Goal: Contribute content

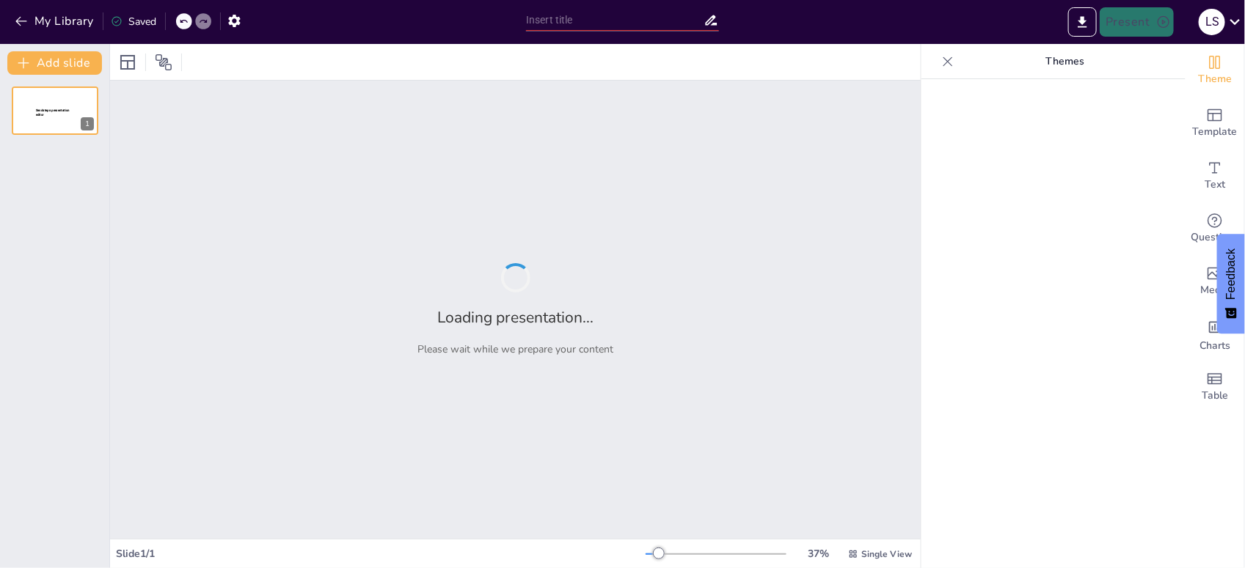
type input "Motivação e Empatia: O Caminho para Resultados Excepcionais em Equipe"
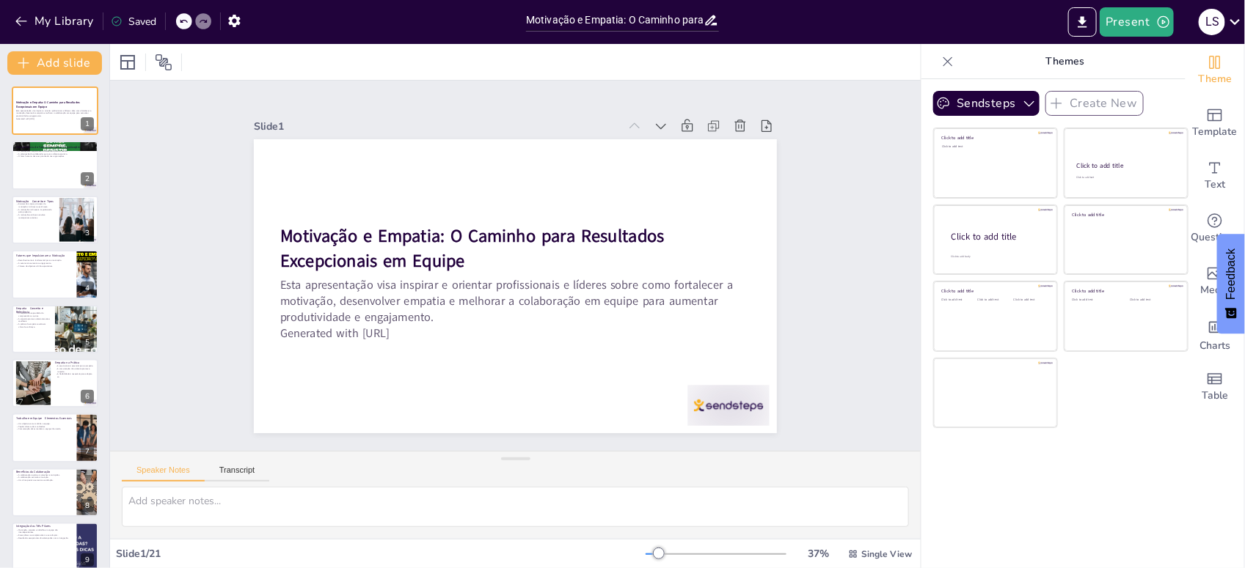
checkbox input "true"
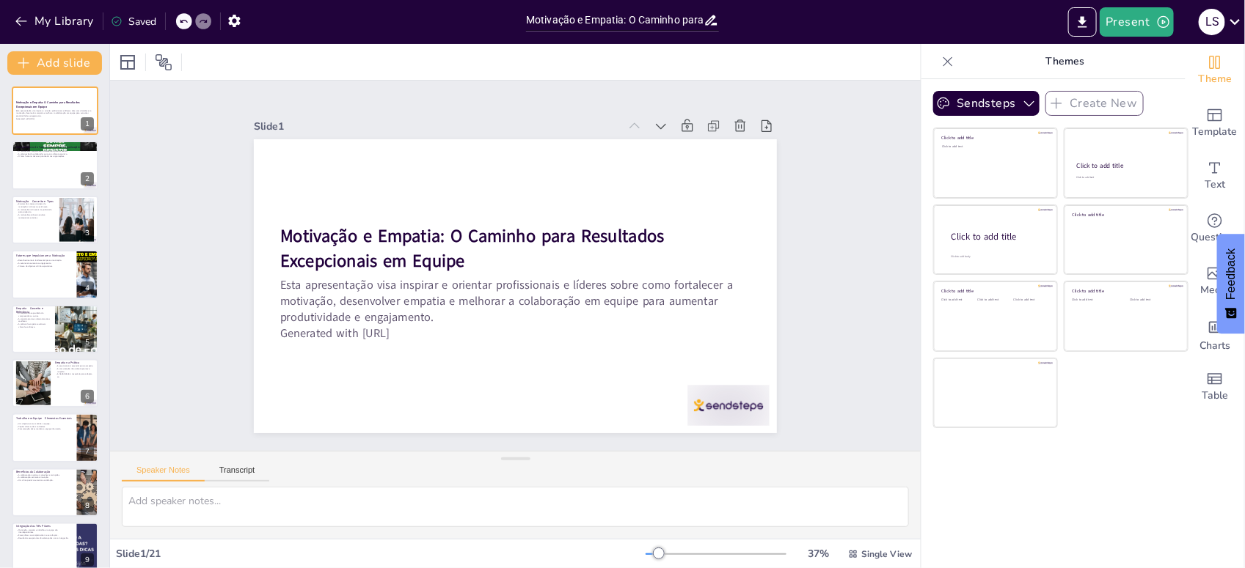
checkbox input "true"
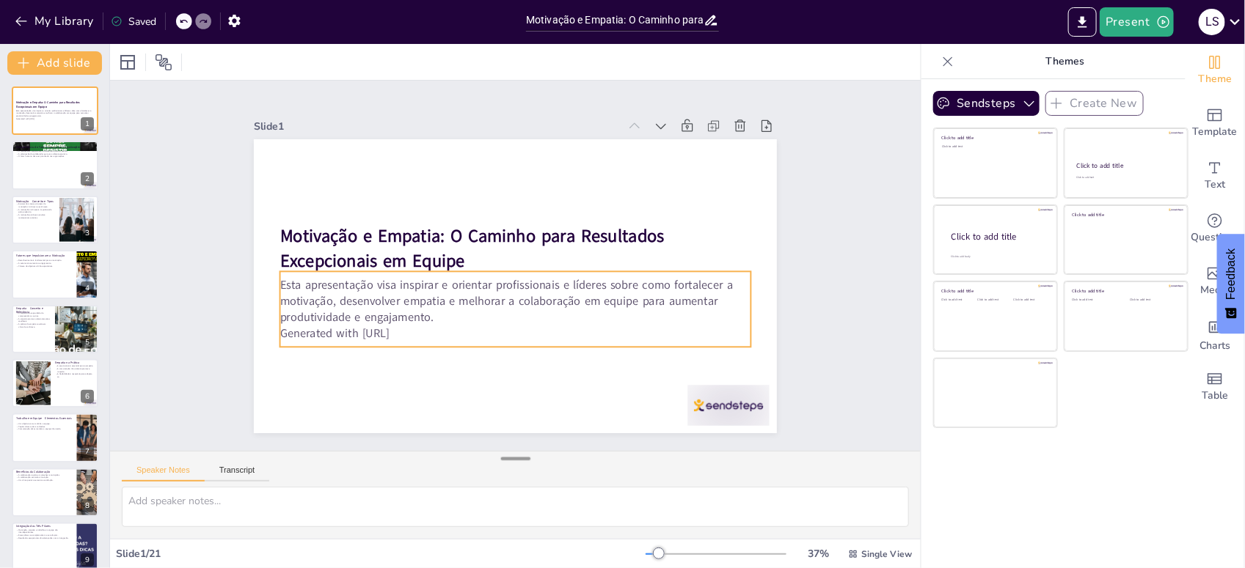
checkbox input "true"
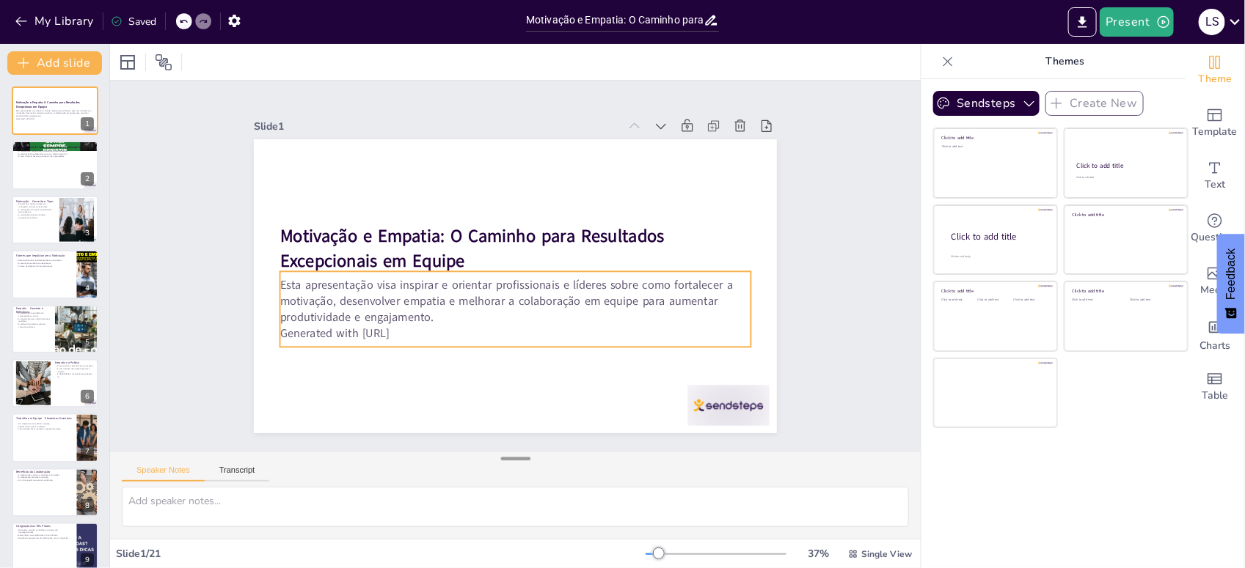
checkbox input "true"
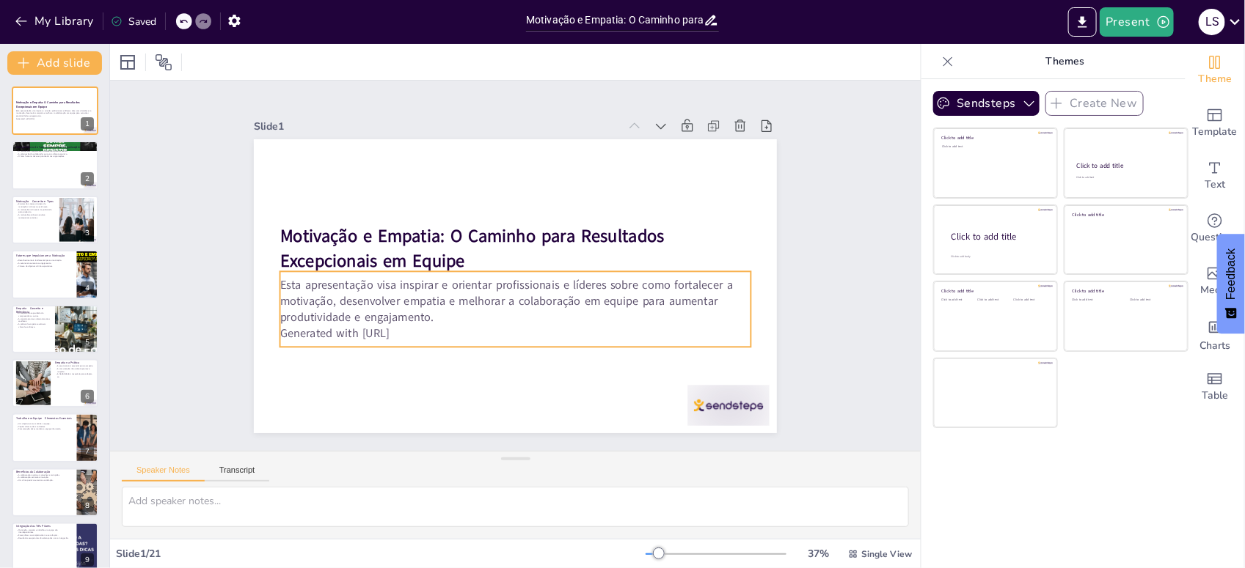
checkbox input "true"
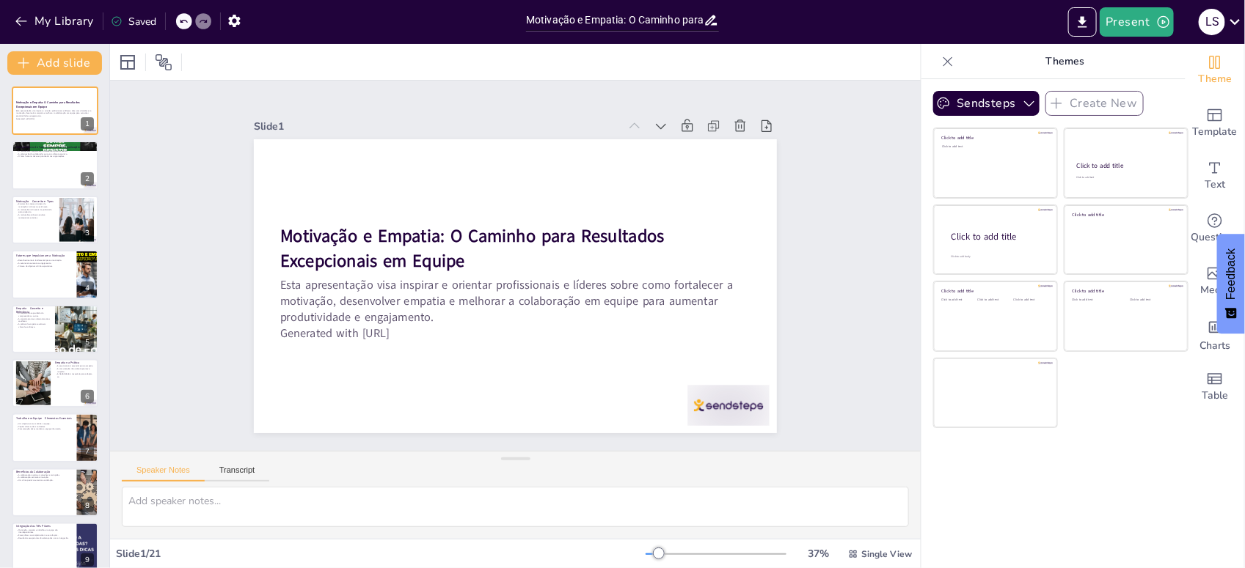
checkbox input "true"
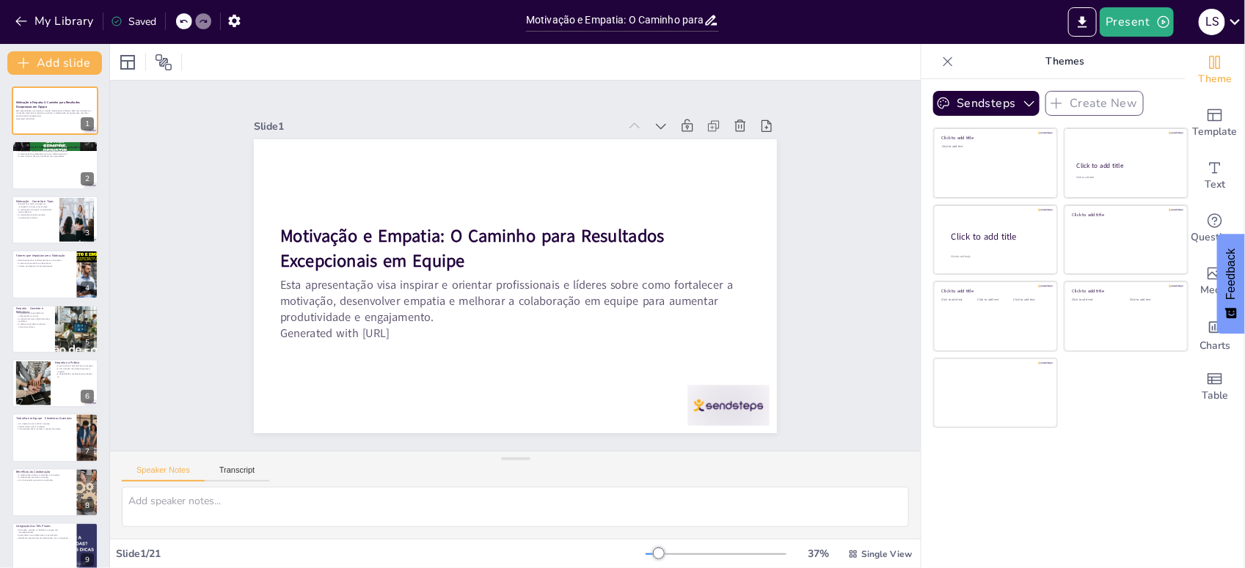
checkbox input "true"
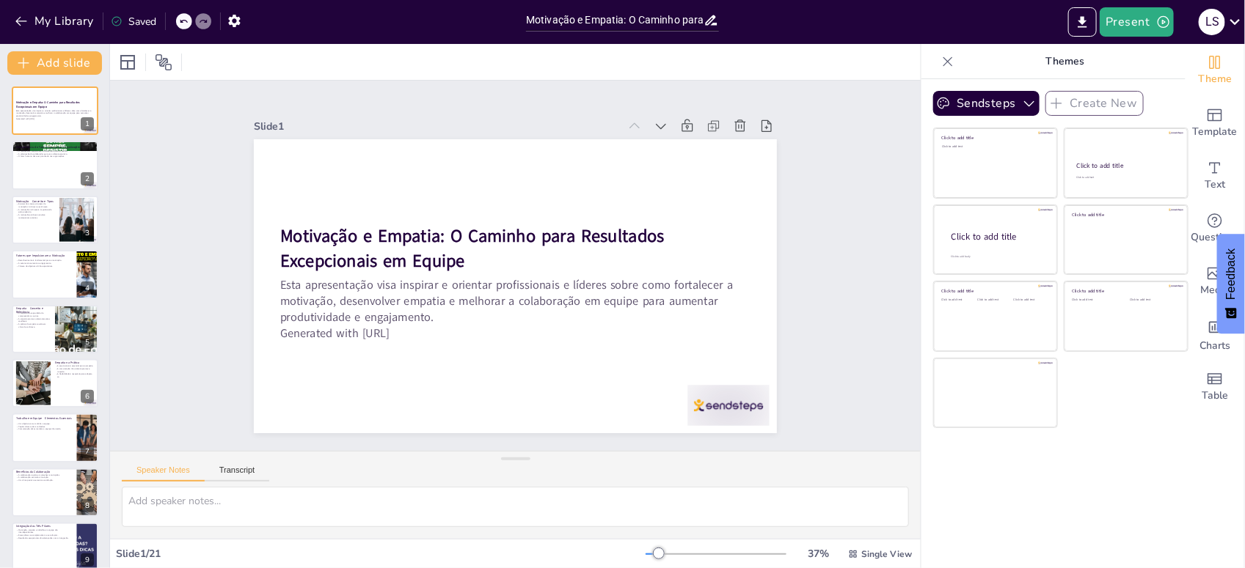
checkbox input "true"
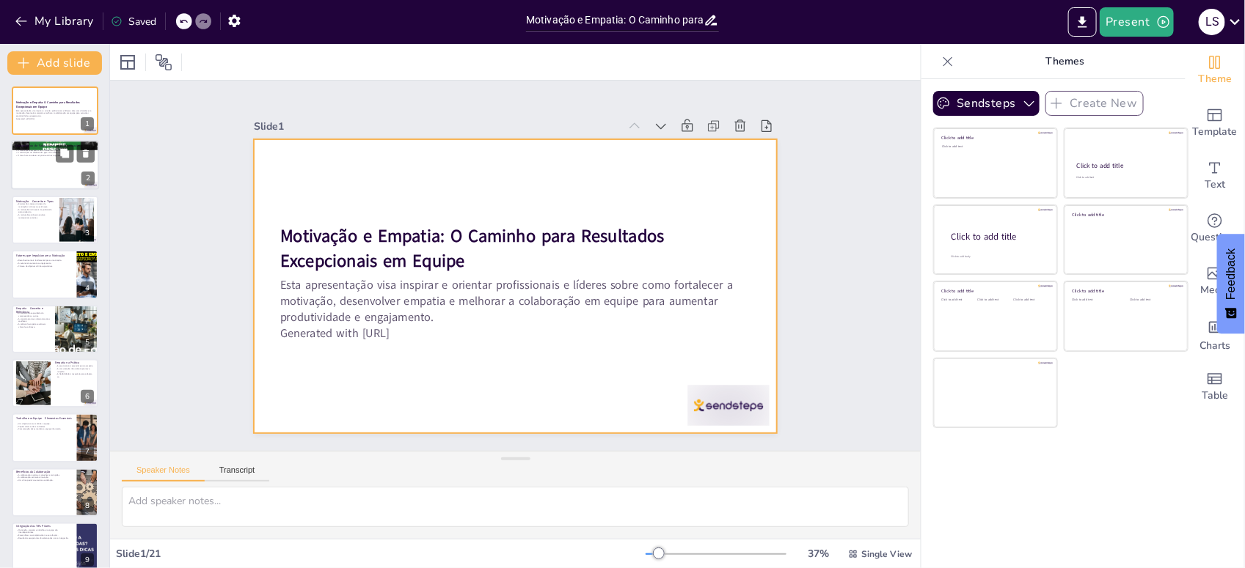
checkbox input "true"
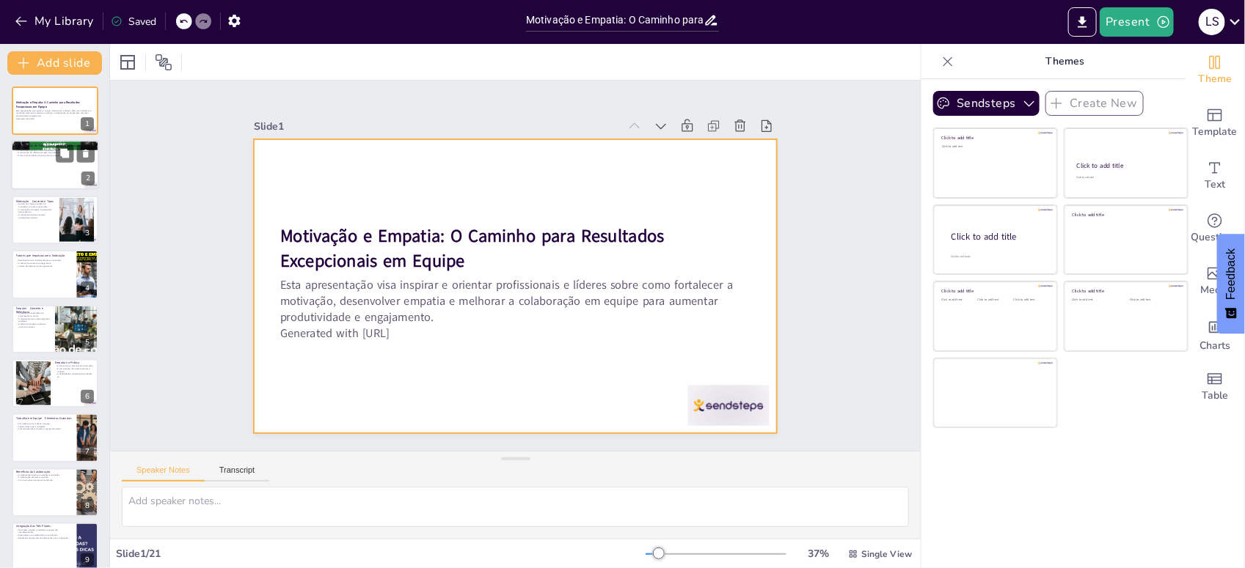
checkbox input "true"
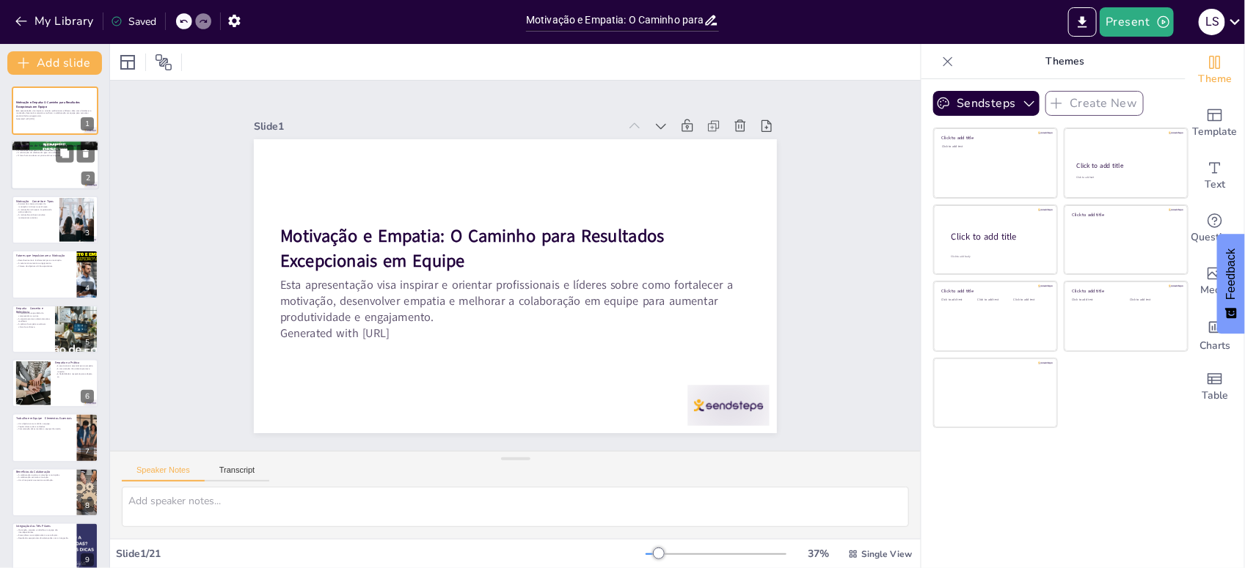
checkbox input "true"
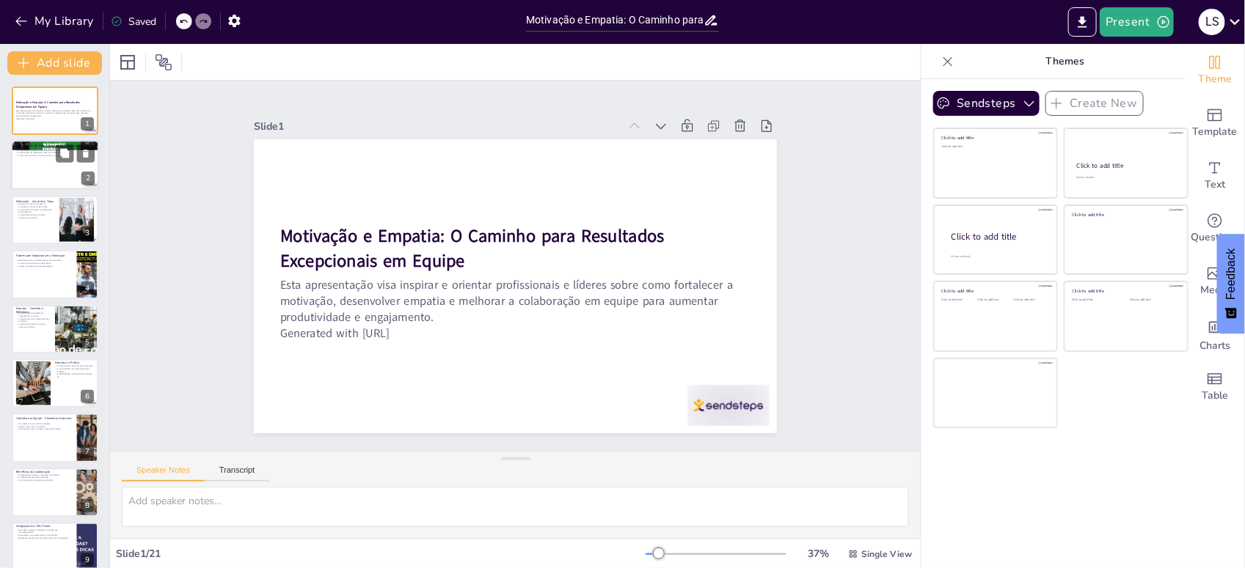
click at [40, 165] on div at bounding box center [55, 166] width 88 height 50
checkbox input "true"
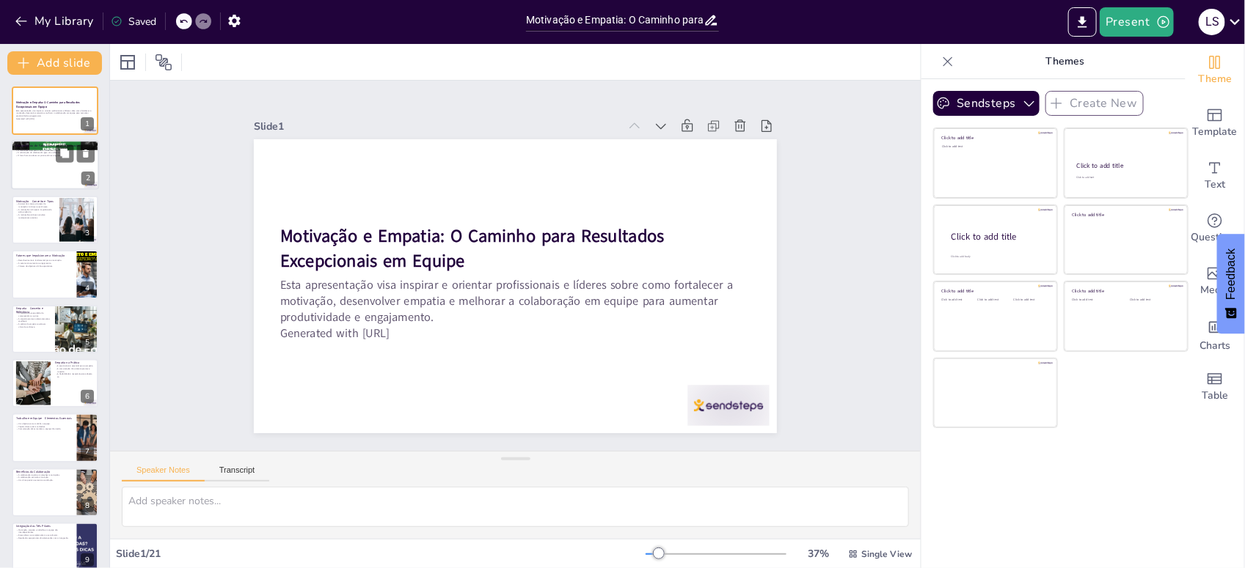
checkbox input "true"
type textarea "A motivação é um dos principais motores do desempenho no trabalho. Quando os co…"
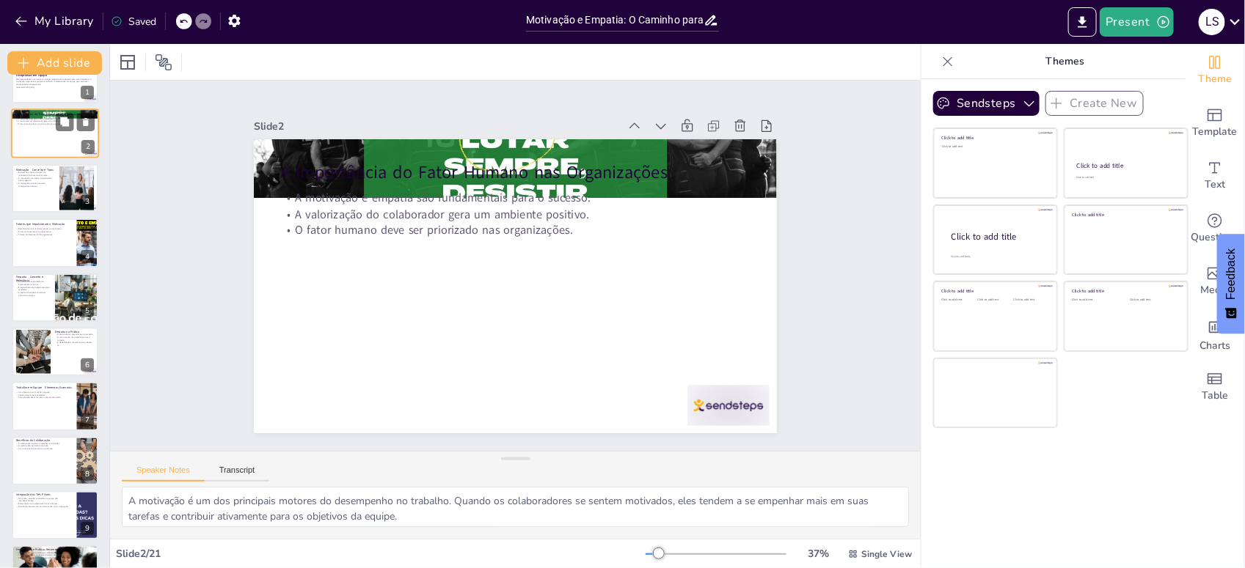
checkbox input "true"
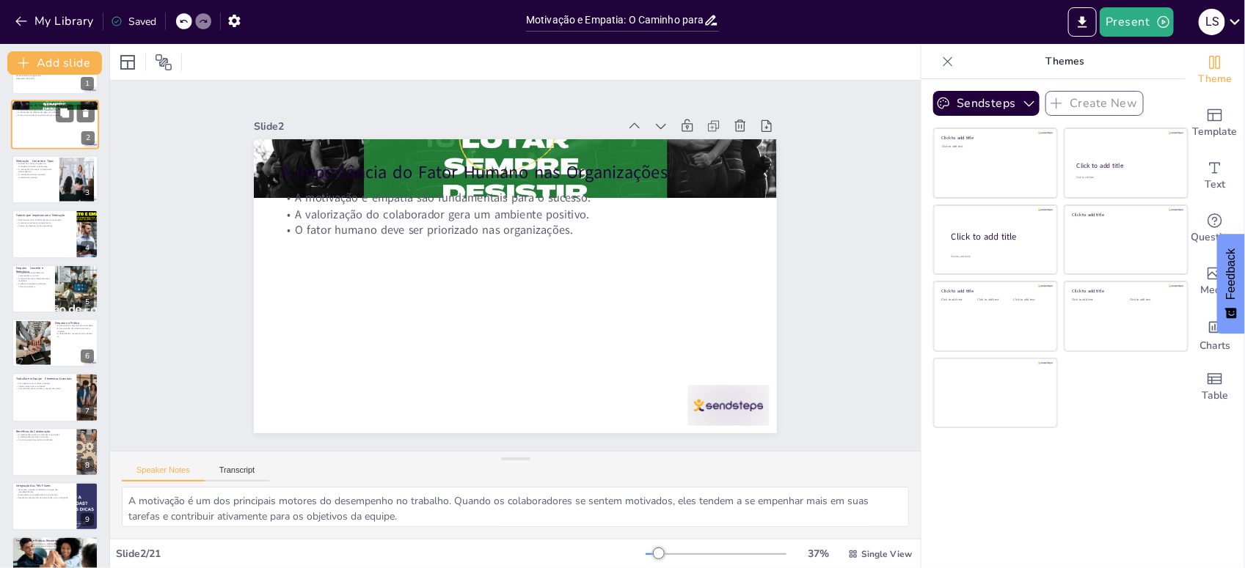
checkbox input "true"
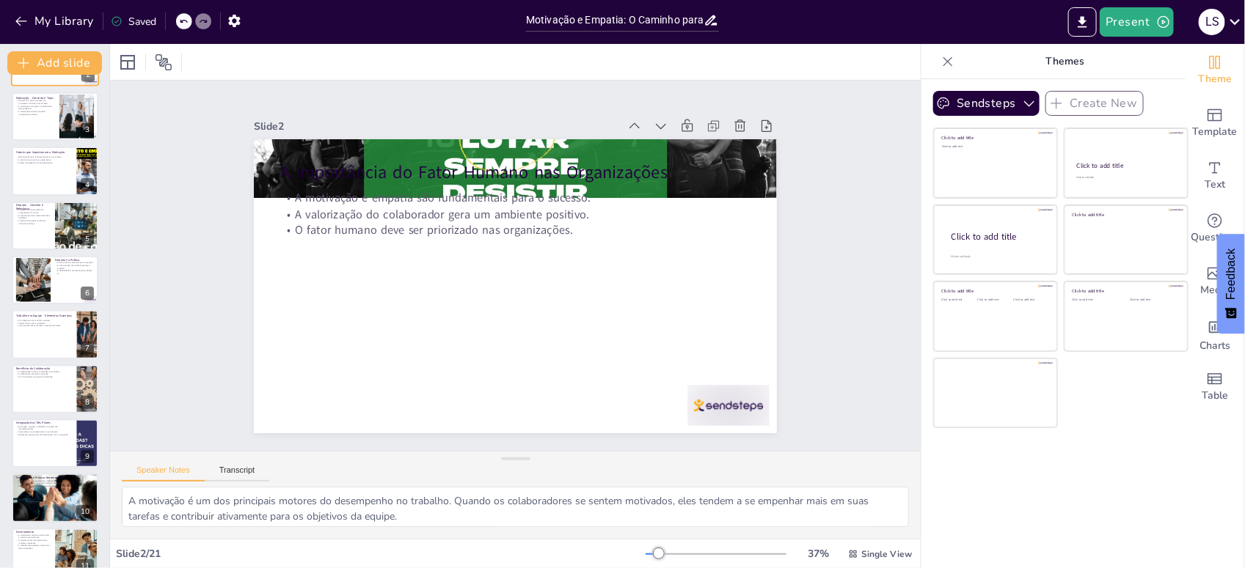
checkbox input "true"
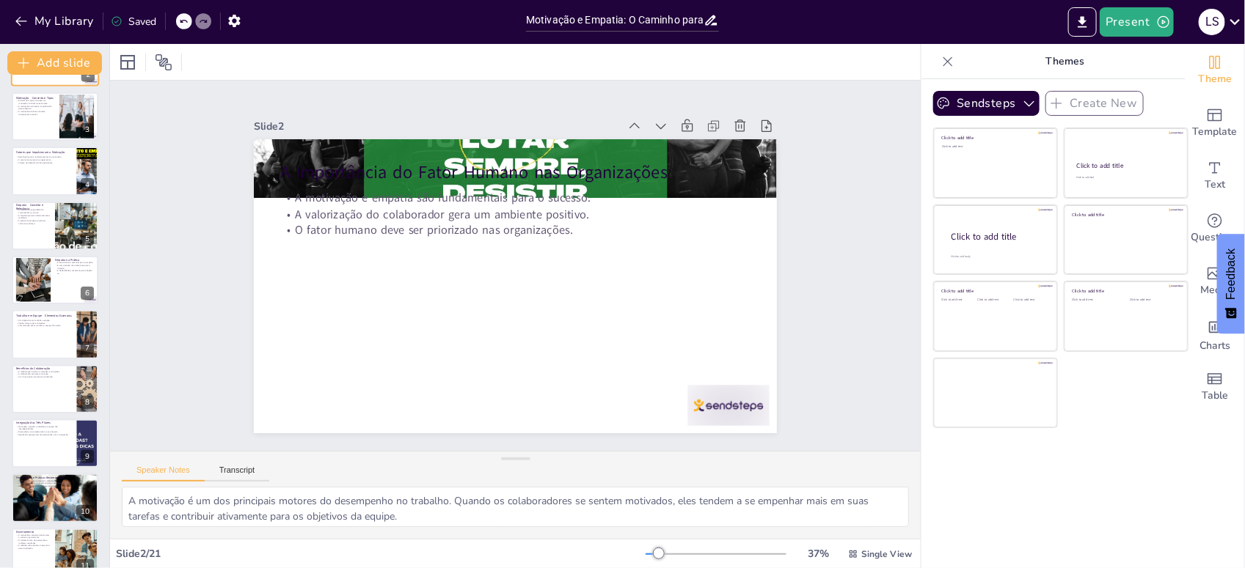
checkbox input "true"
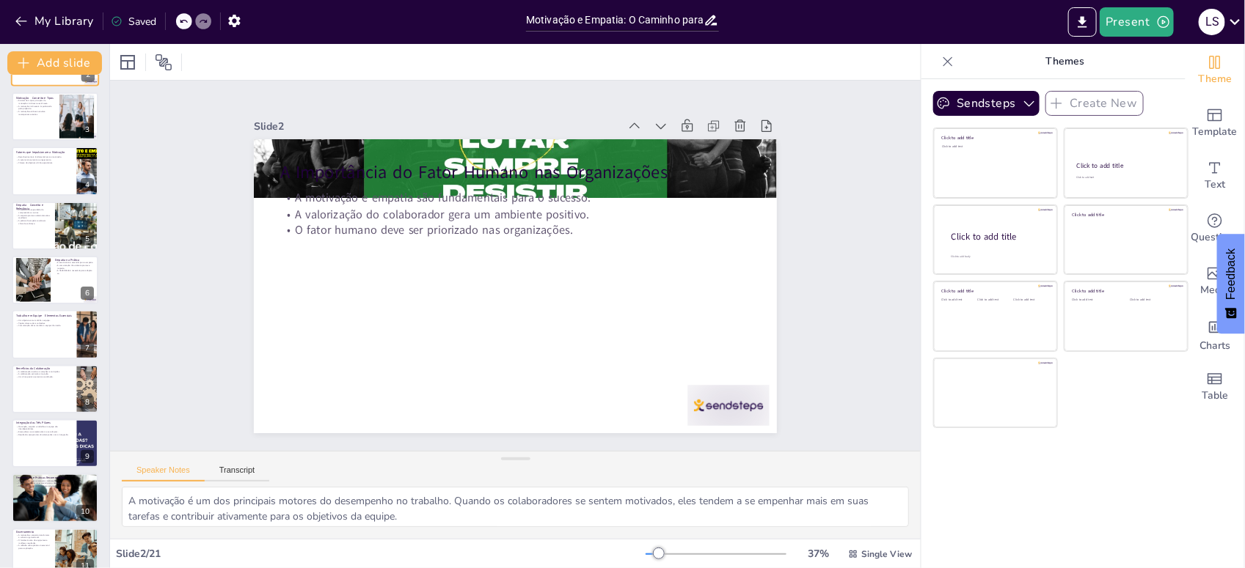
scroll to position [110, 0]
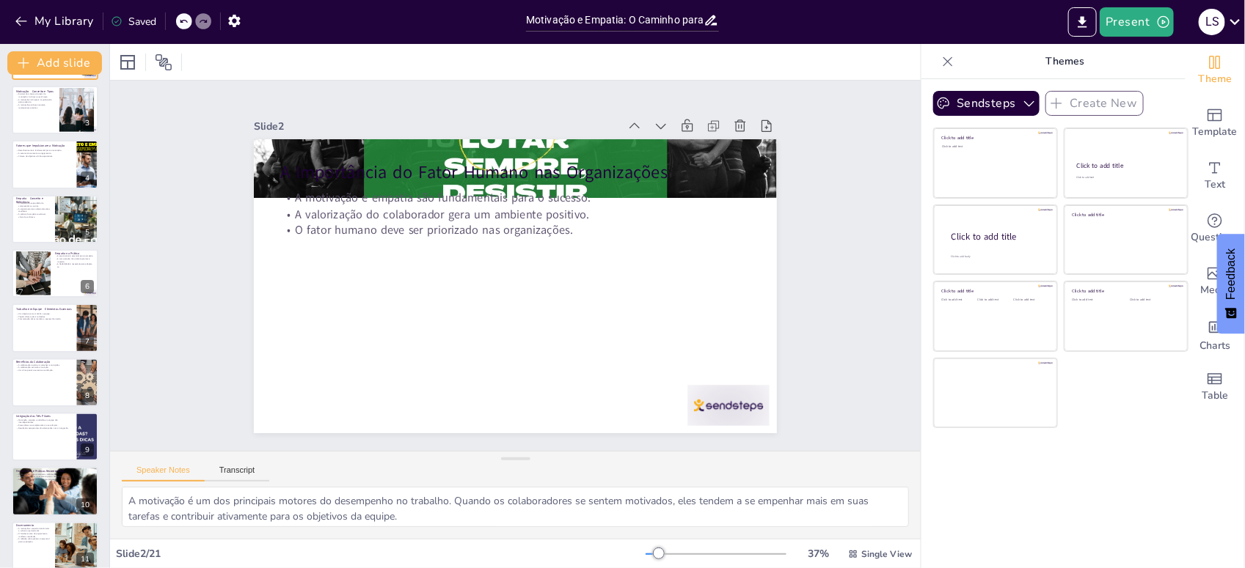
checkbox input "true"
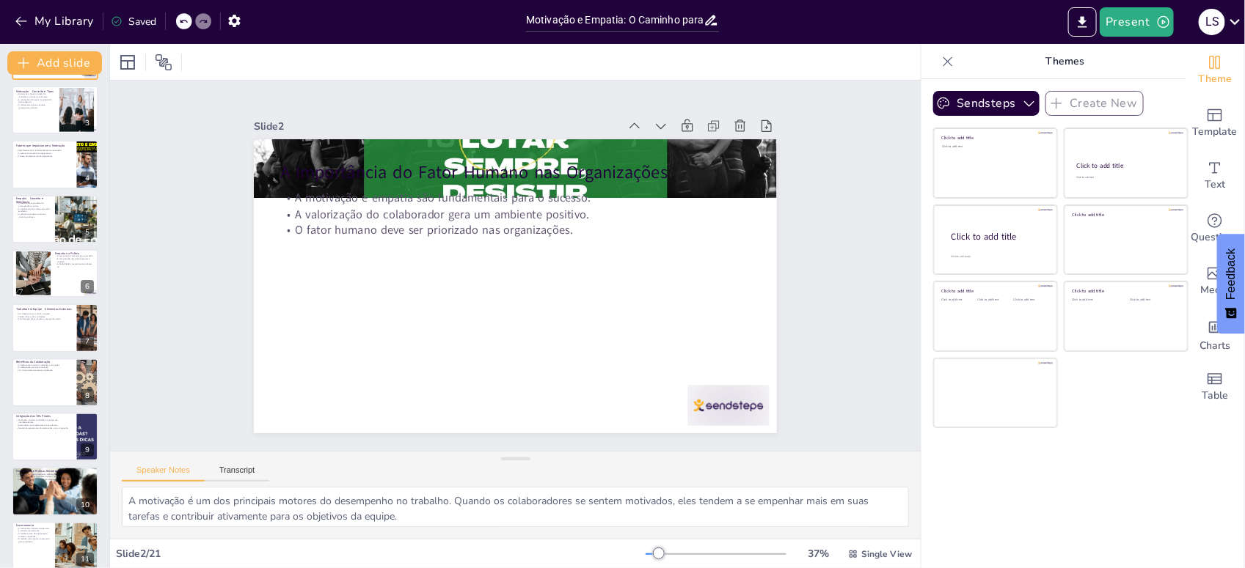
checkbox input "true"
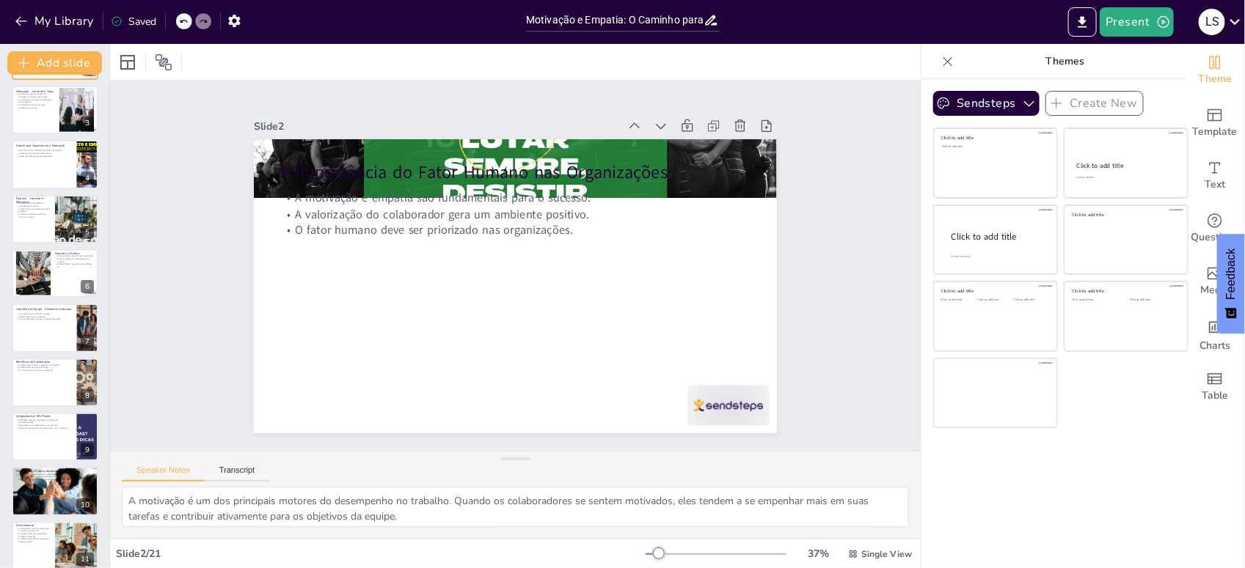
checkbox input "true"
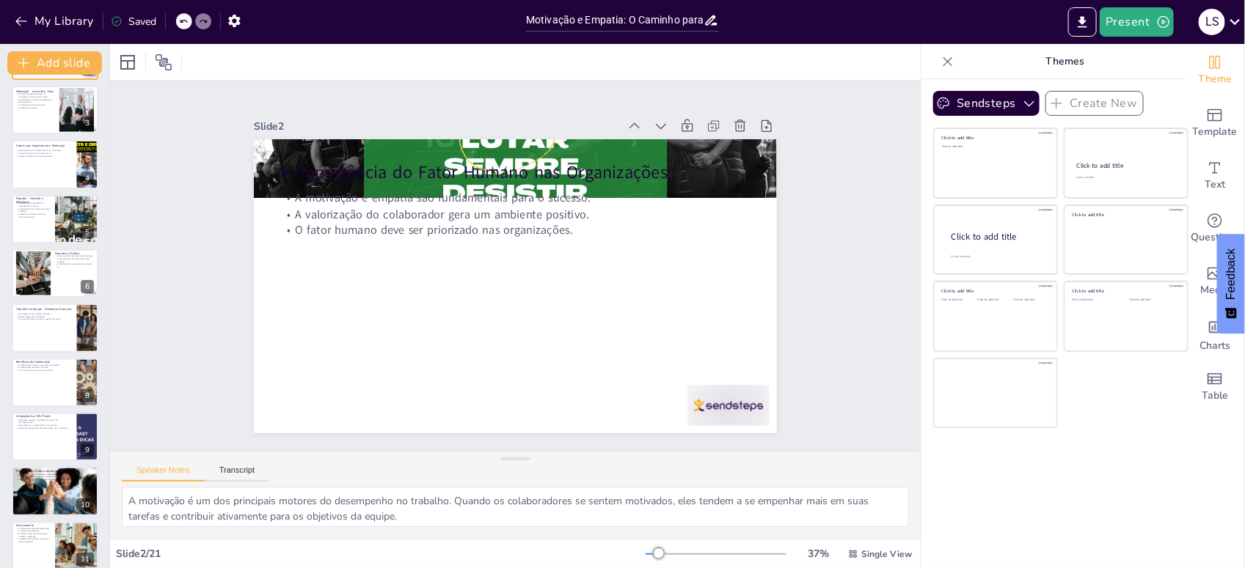
checkbox input "true"
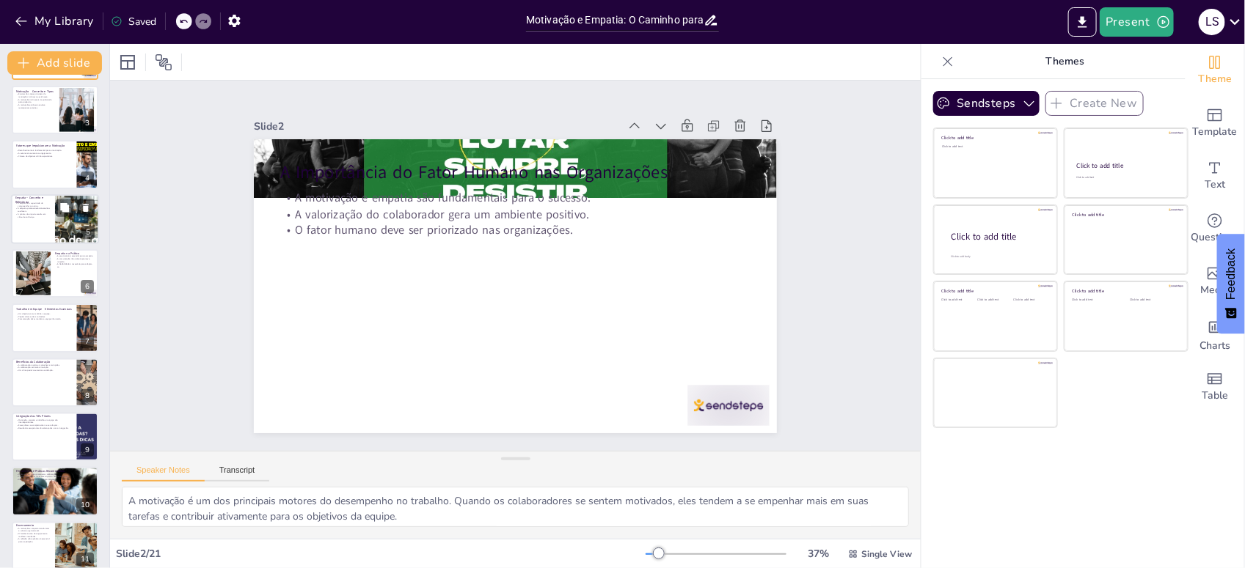
checkbox input "true"
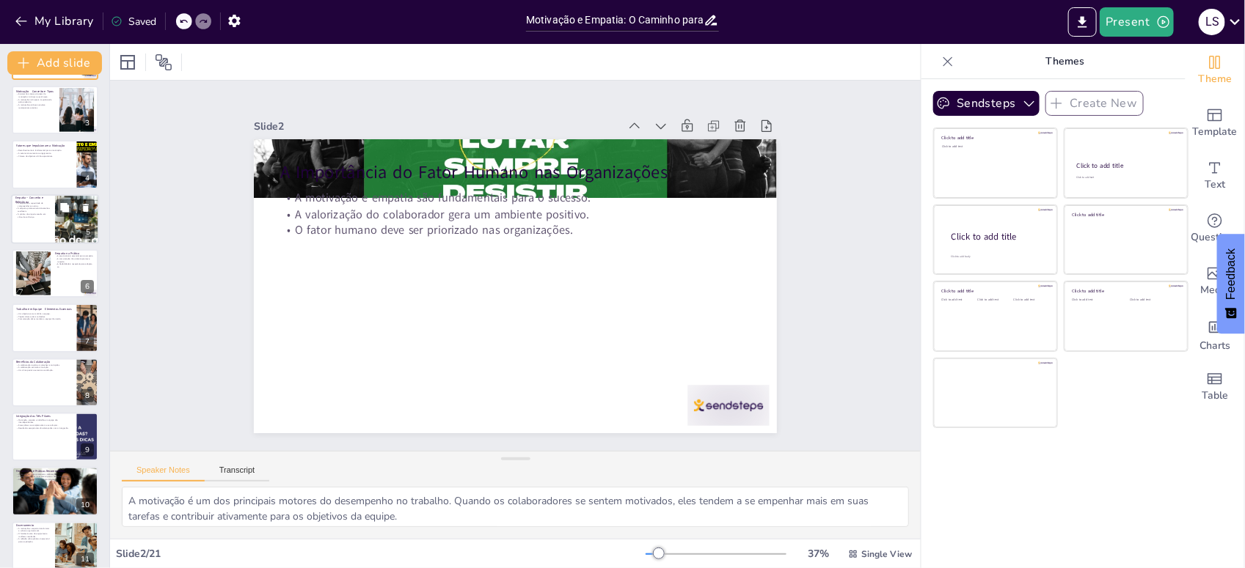
checkbox input "true"
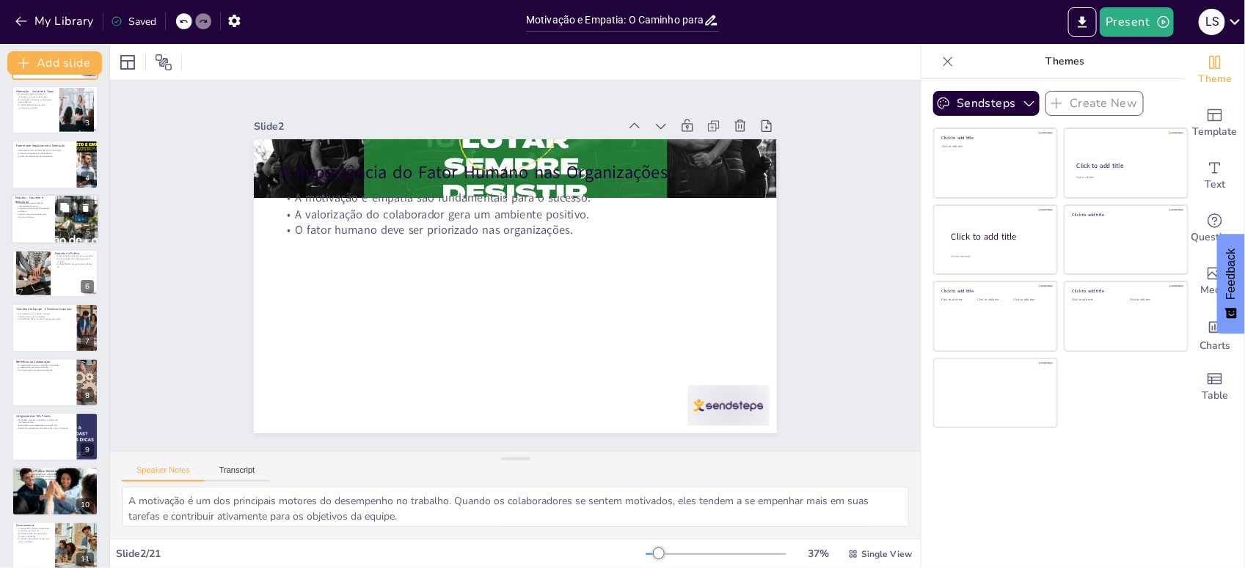
checkbox input "true"
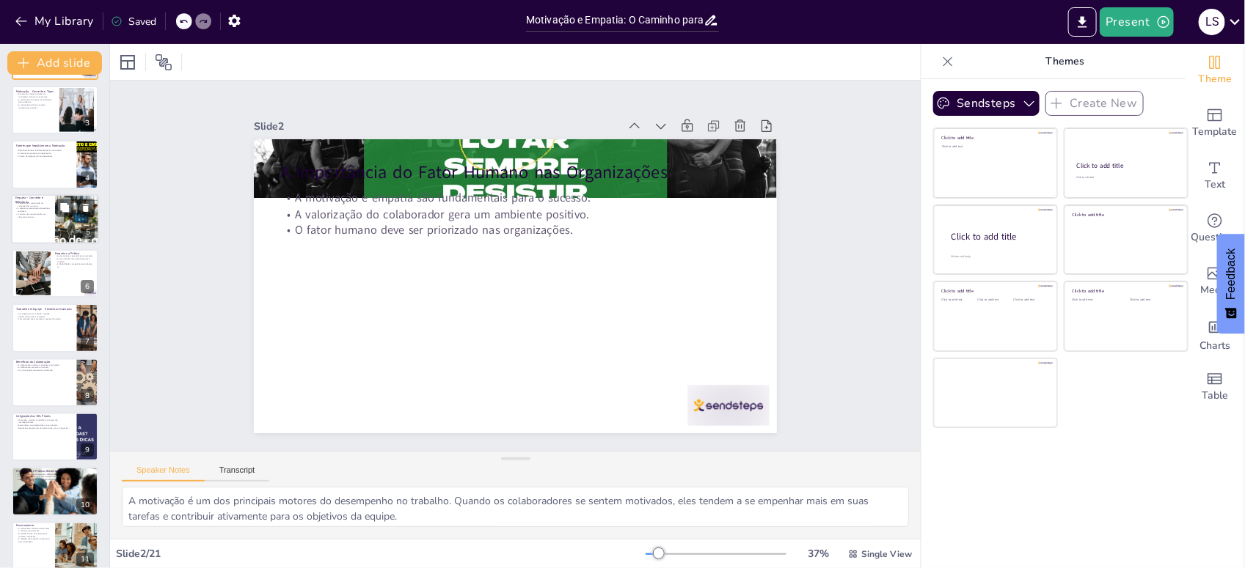
click at [53, 225] on div at bounding box center [55, 219] width 88 height 50
checkbox input "true"
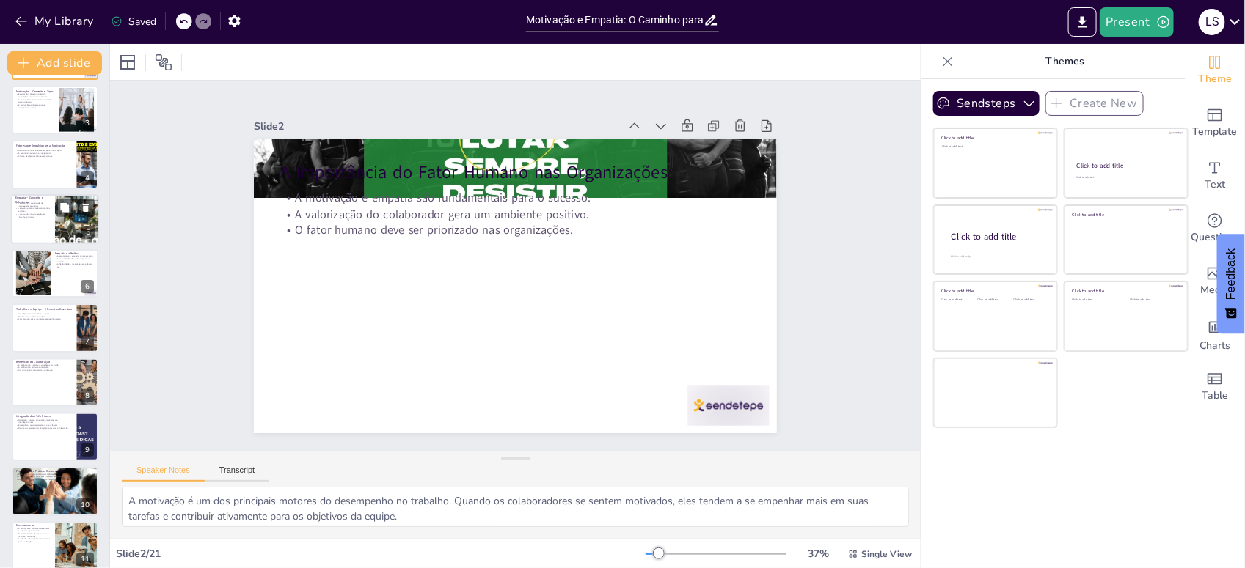
checkbox input "true"
type textarea "A empatia é uma habilidade essencial que permite que os colaboradores se conect…"
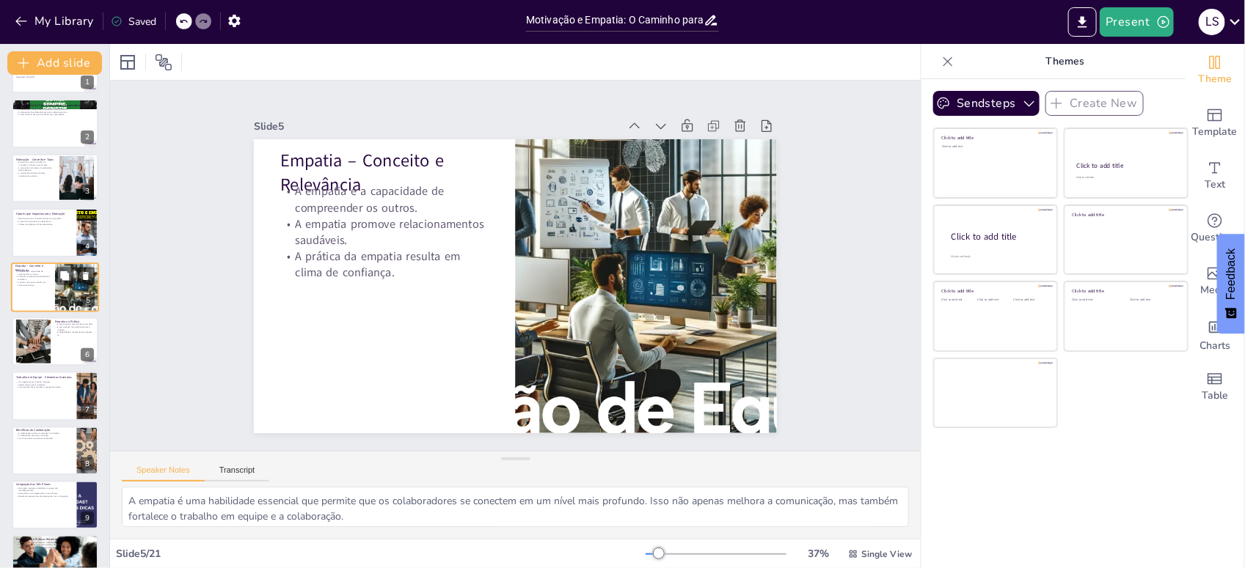
checkbox input "true"
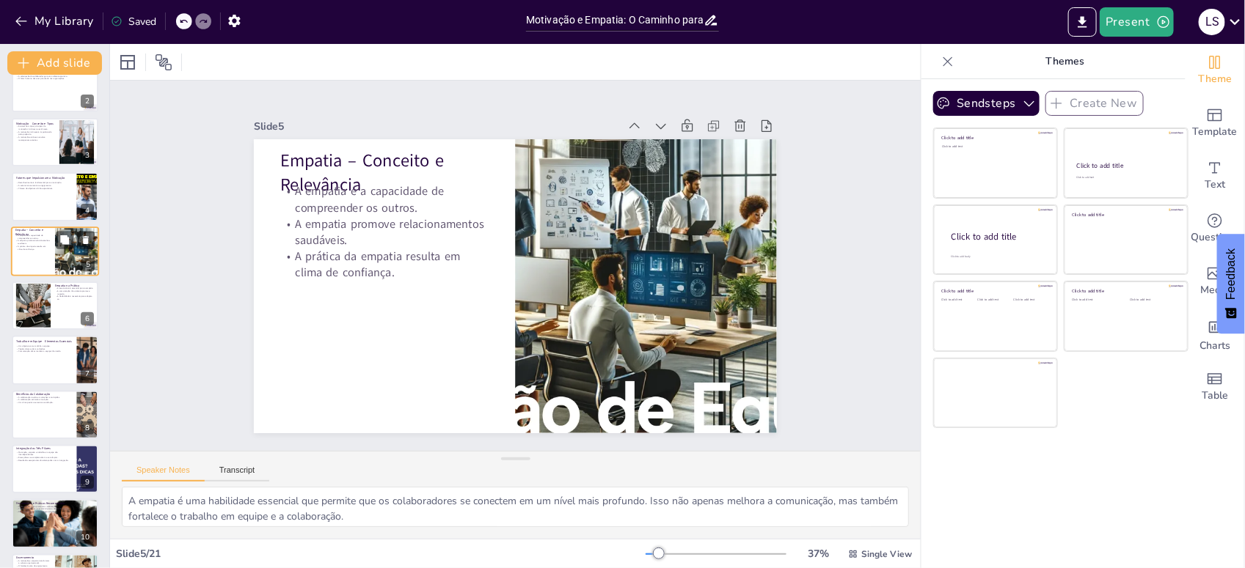
checkbox input "true"
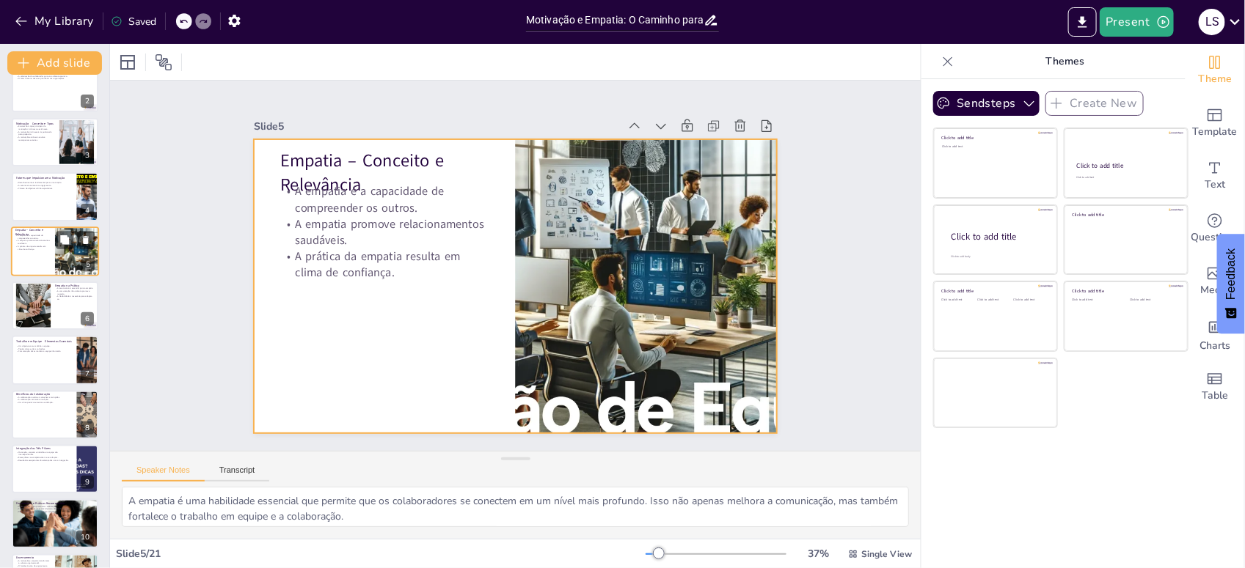
scroll to position [81, 0]
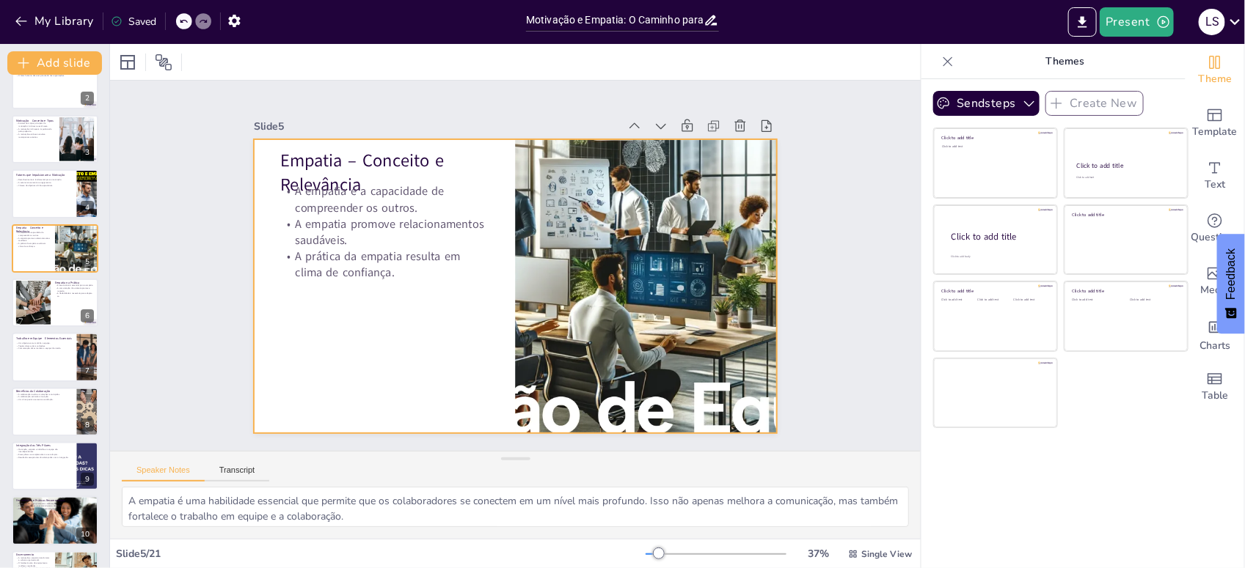
checkbox input "true"
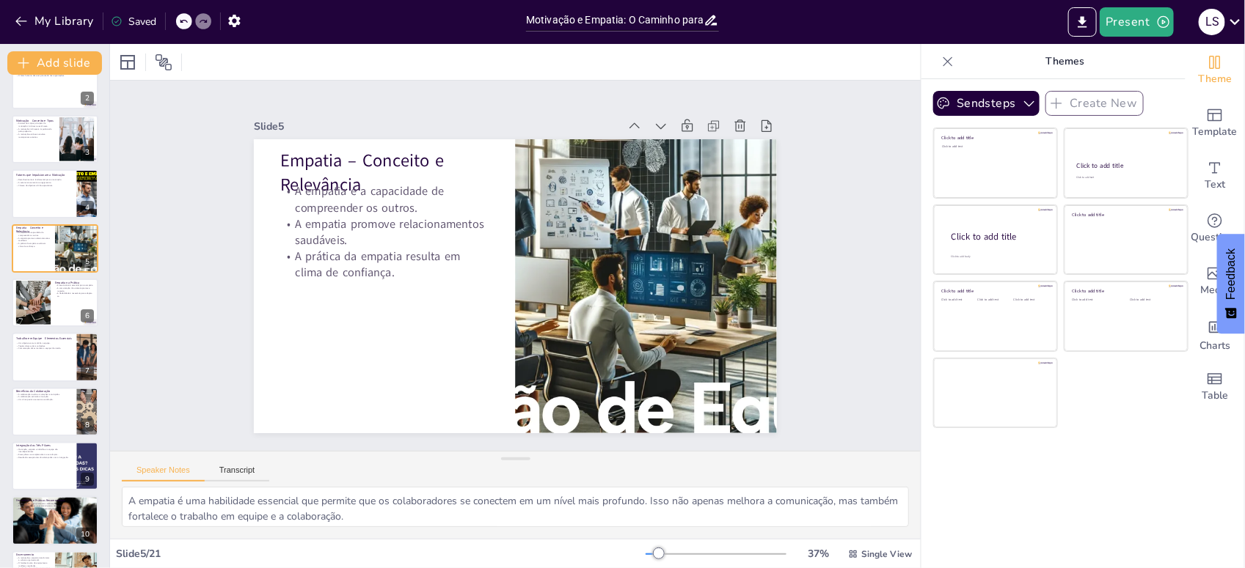
checkbox input "true"
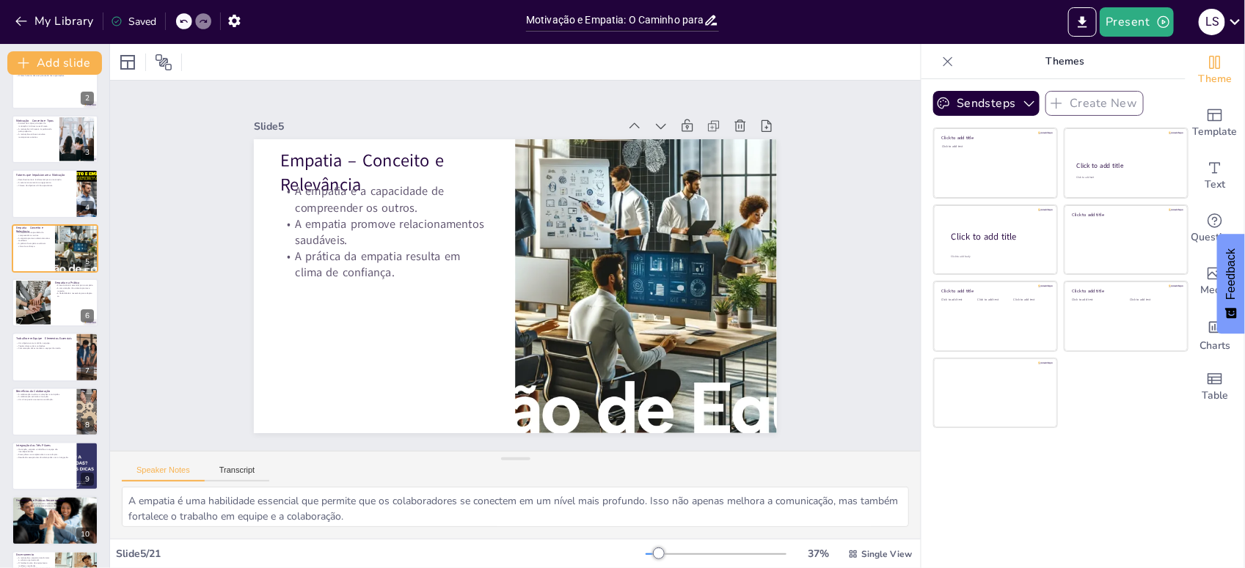
checkbox input "true"
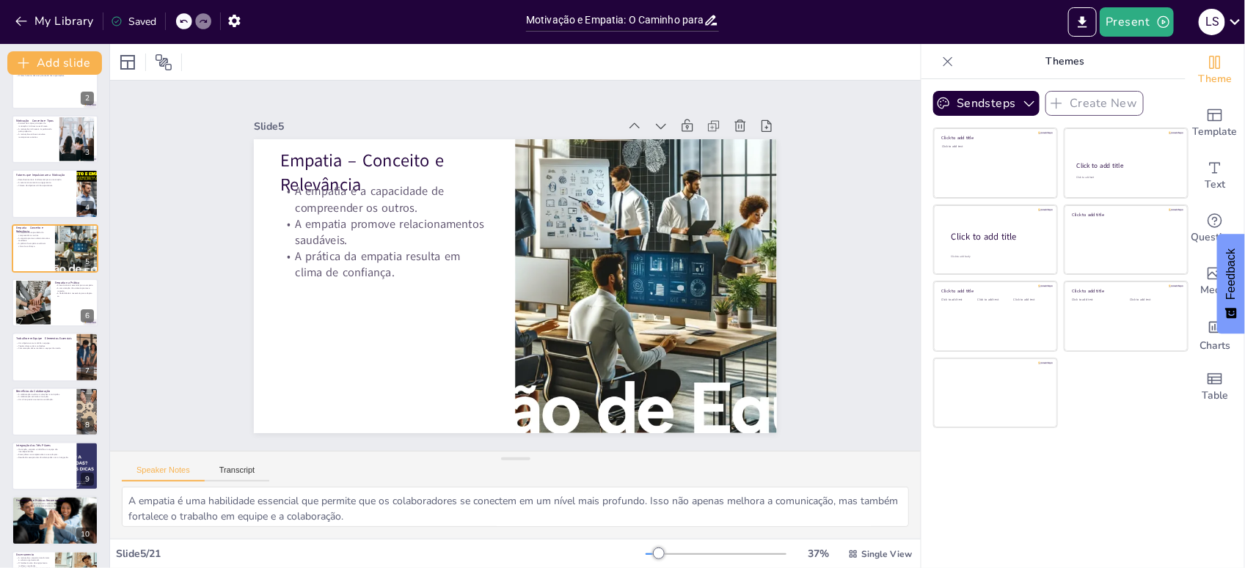
checkbox input "true"
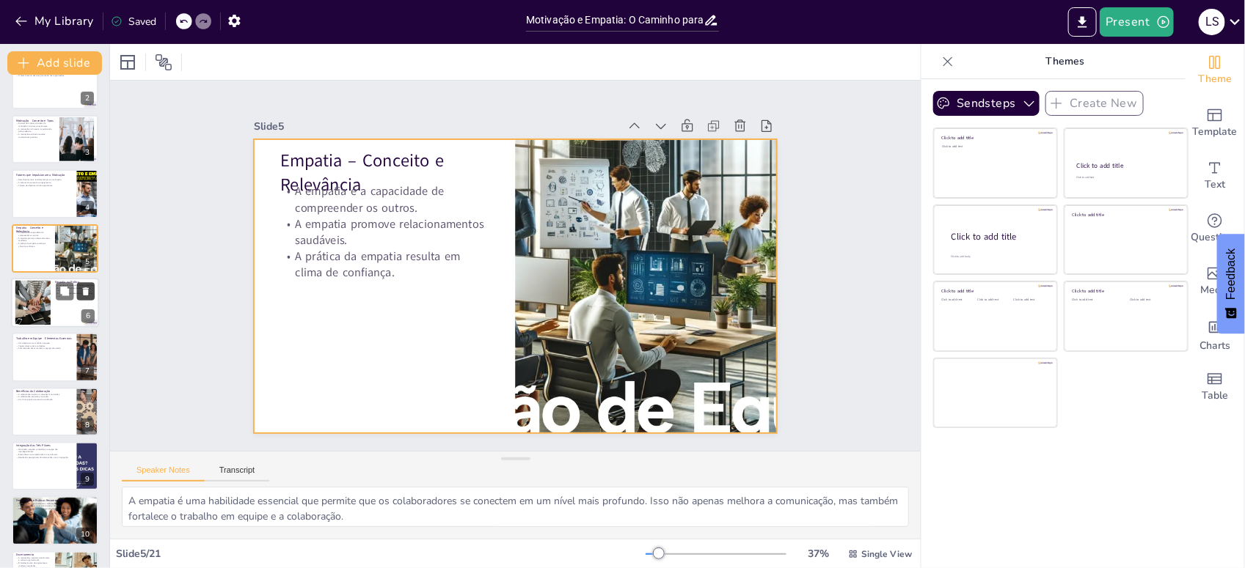
checkbox input "true"
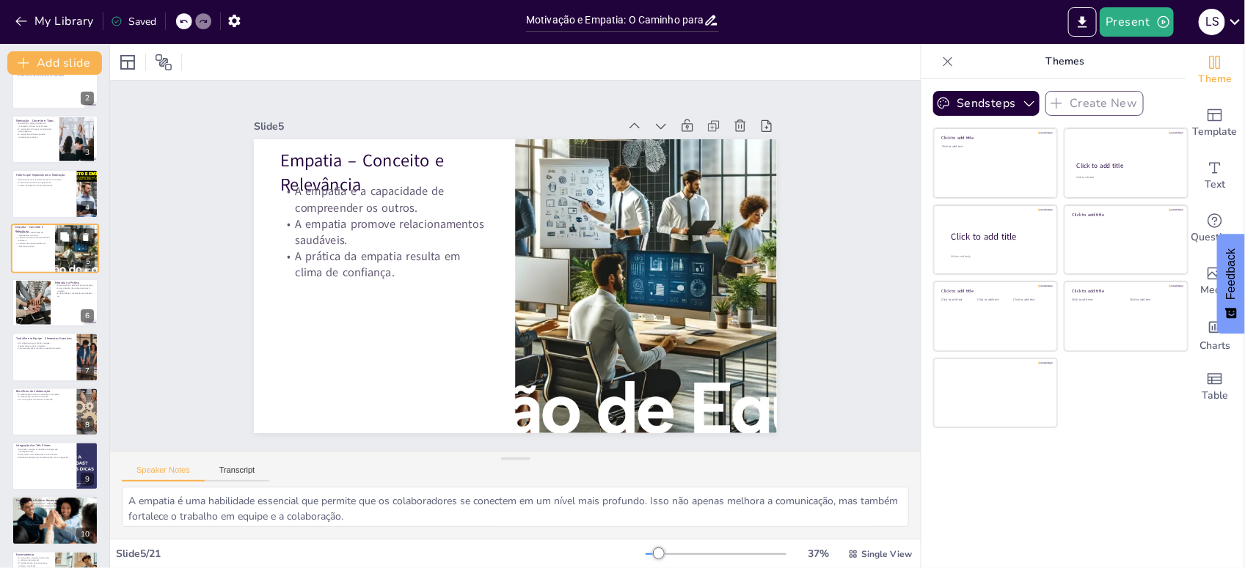
checkbox input "true"
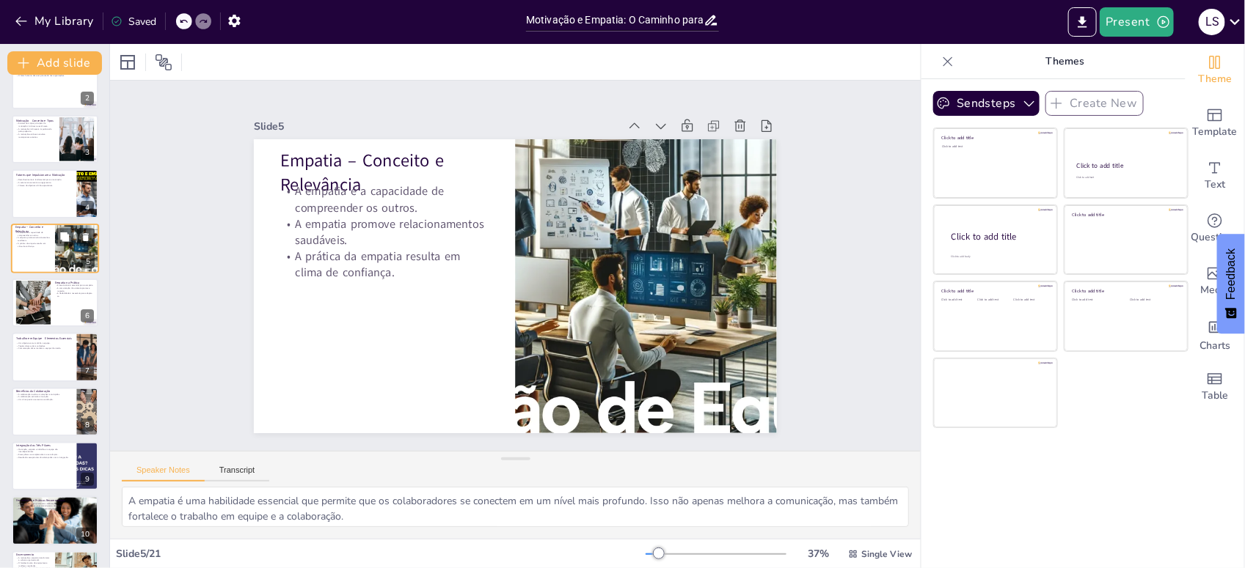
checkbox input "true"
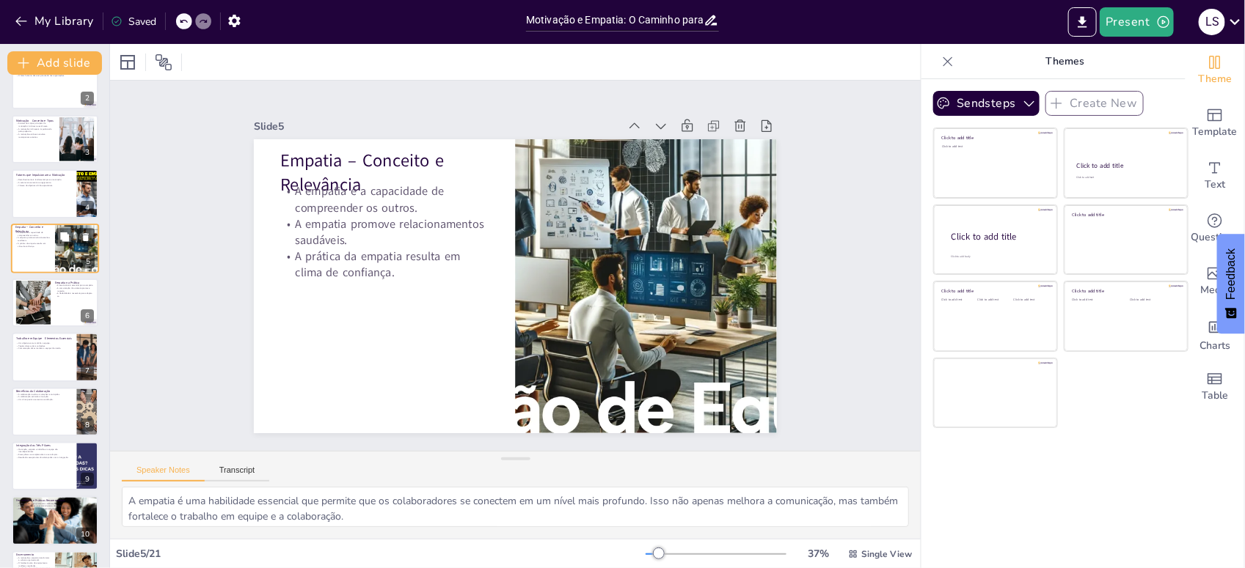
checkbox input "true"
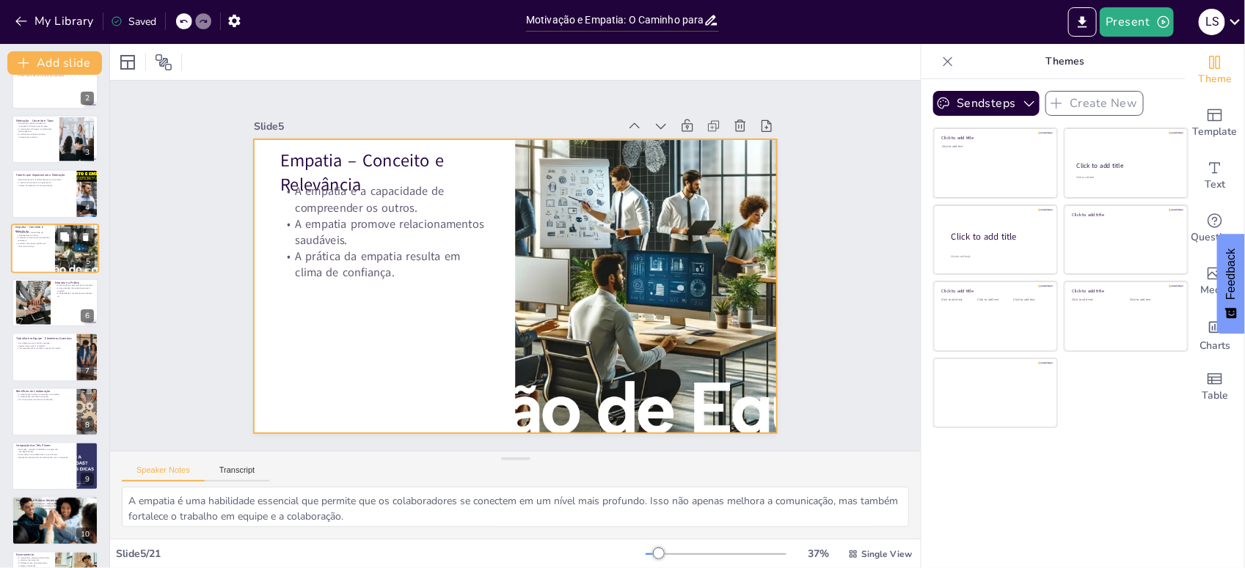
checkbox input "true"
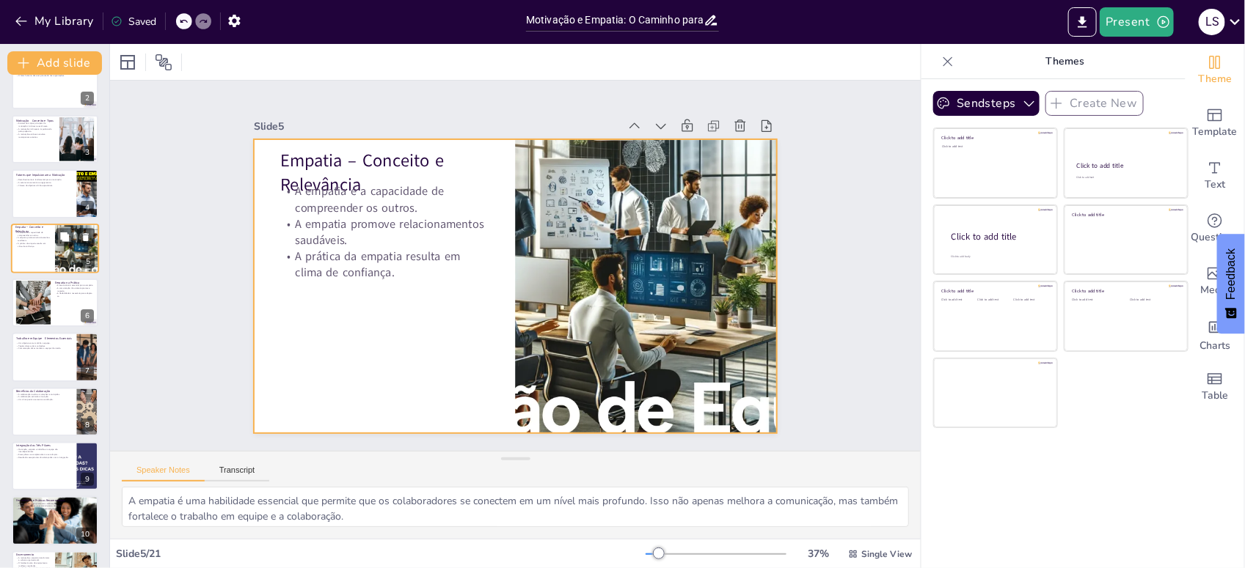
click at [42, 224] on div at bounding box center [55, 249] width 88 height 50
checkbox input "true"
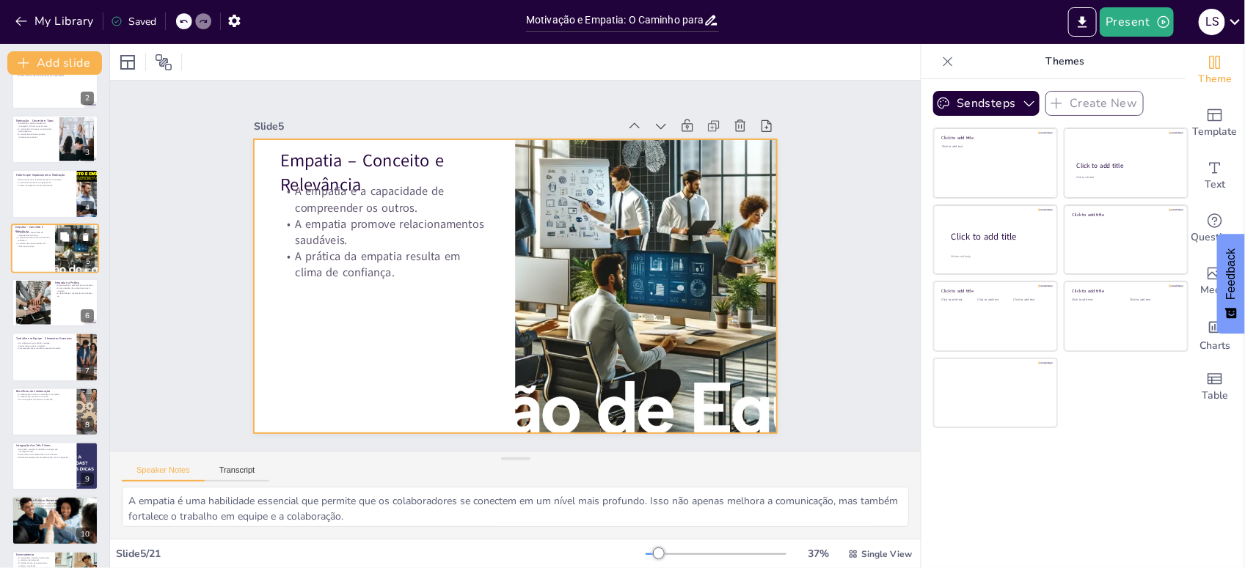
checkbox input "true"
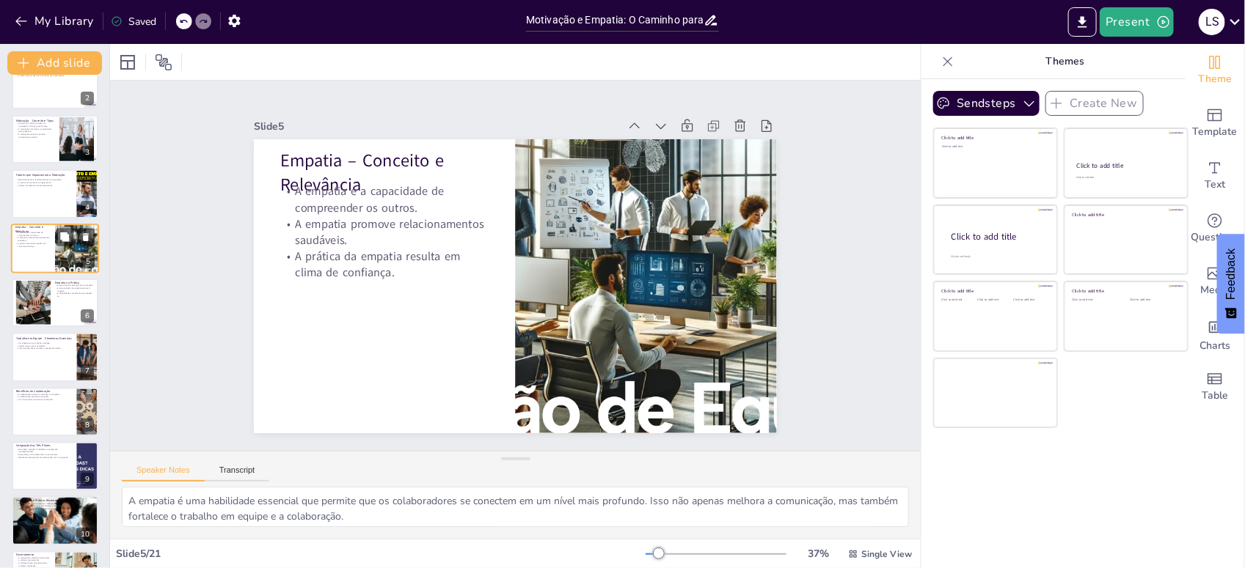
scroll to position [7, 0]
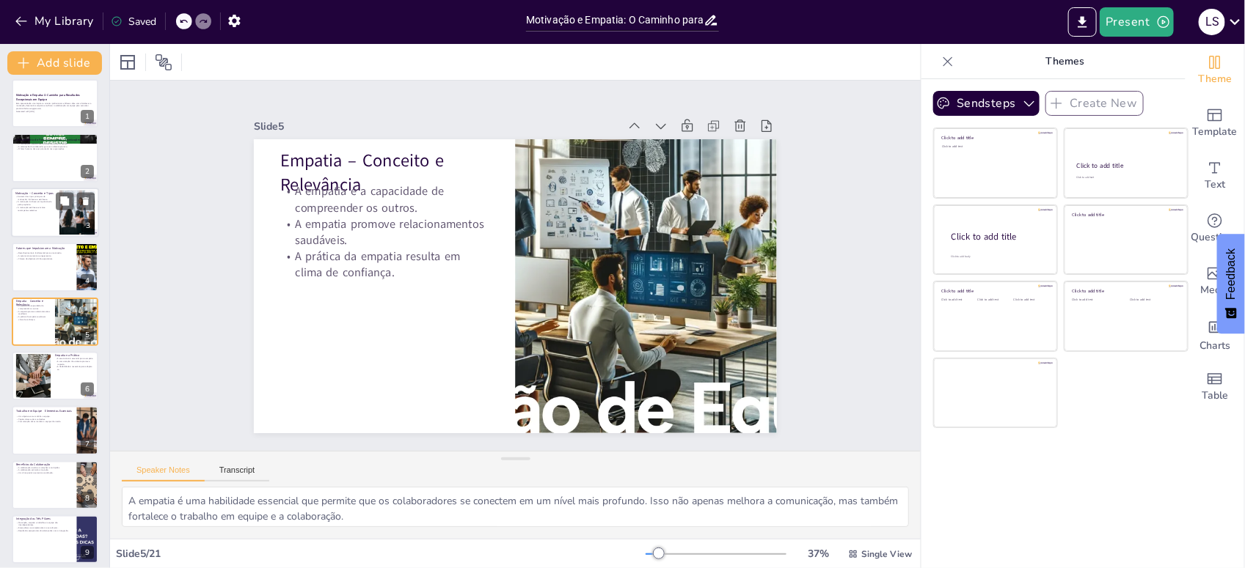
checkbox input "true"
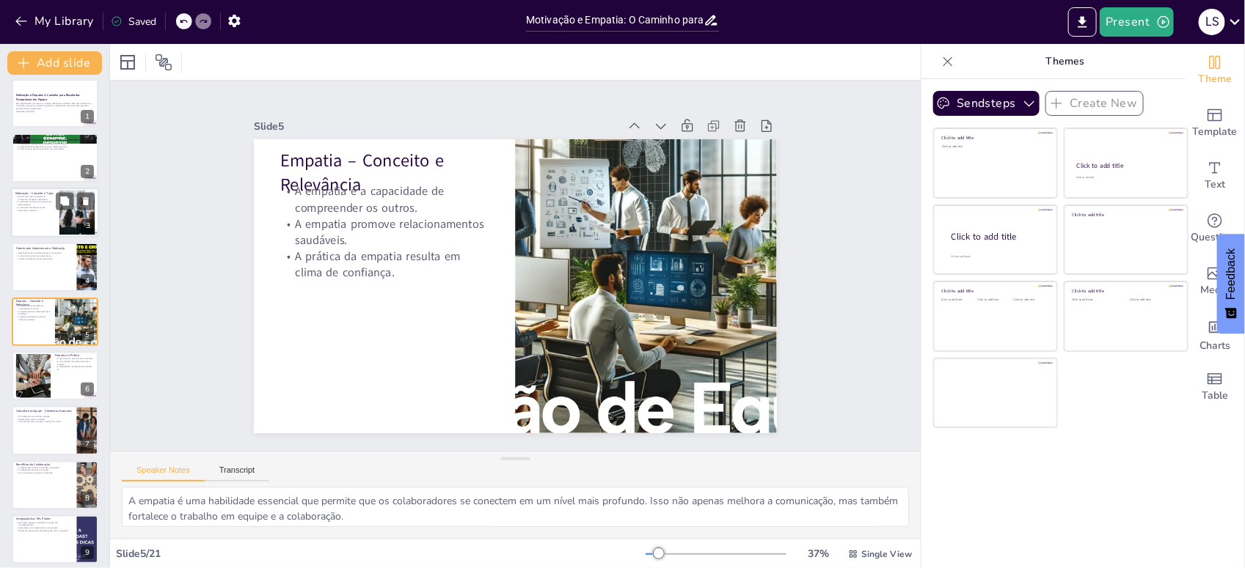
checkbox input "true"
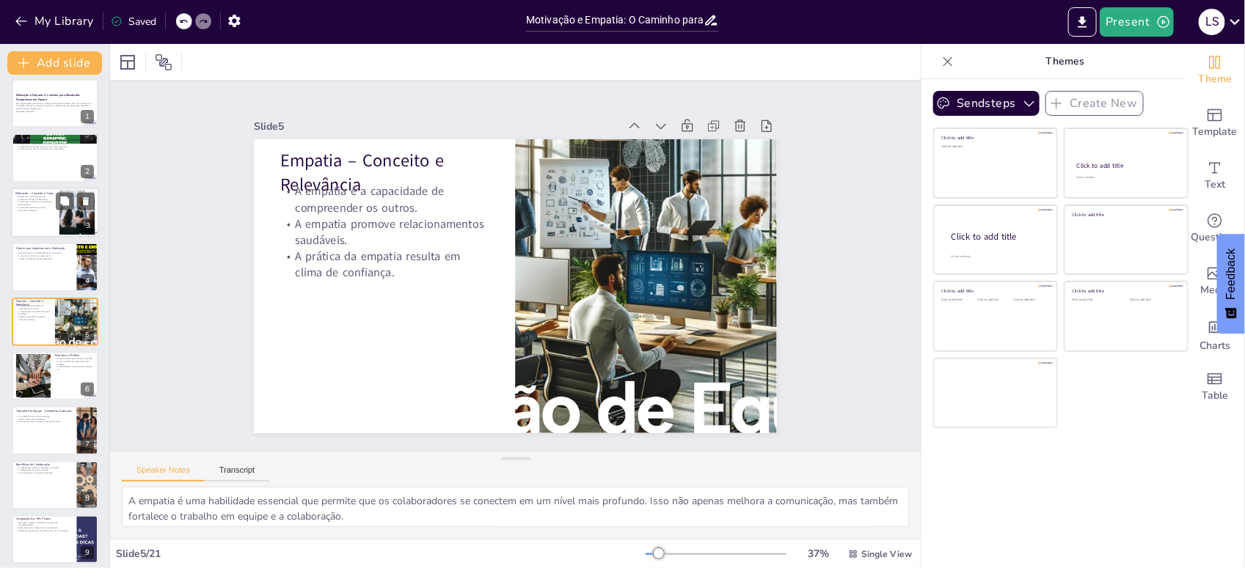
click at [42, 205] on p "A motivação intrínseca é impulsionada pelo propósito." at bounding box center [35, 203] width 40 height 5
checkbox input "true"
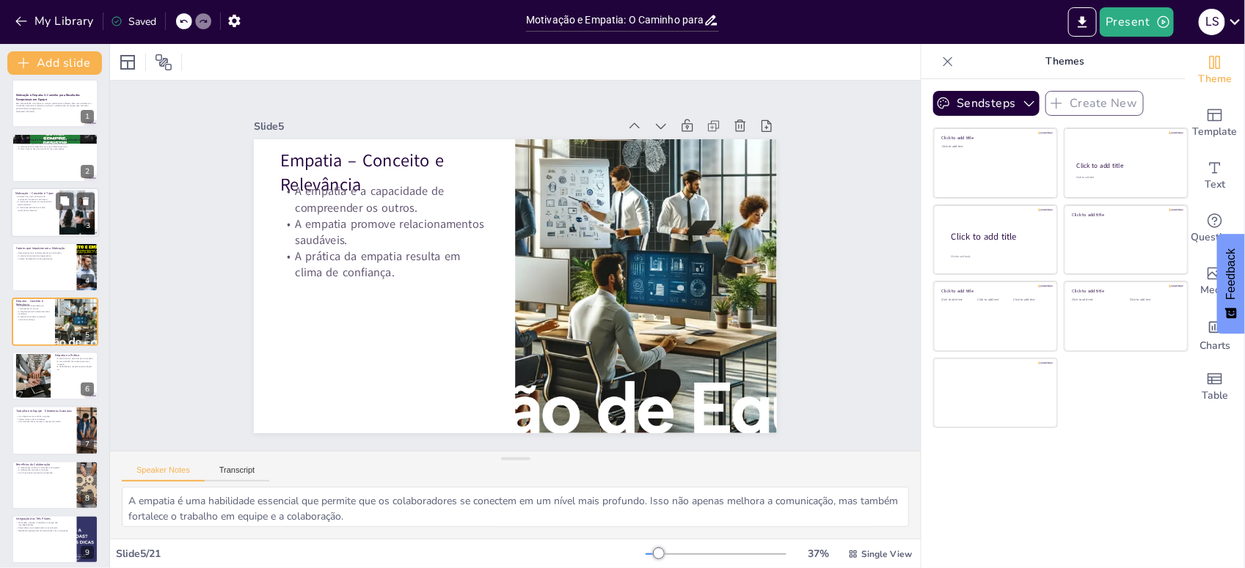
checkbox input "true"
type textarea "A compreensão dos diferentes tipos de motivação ajuda líderes a adaptar suas es…"
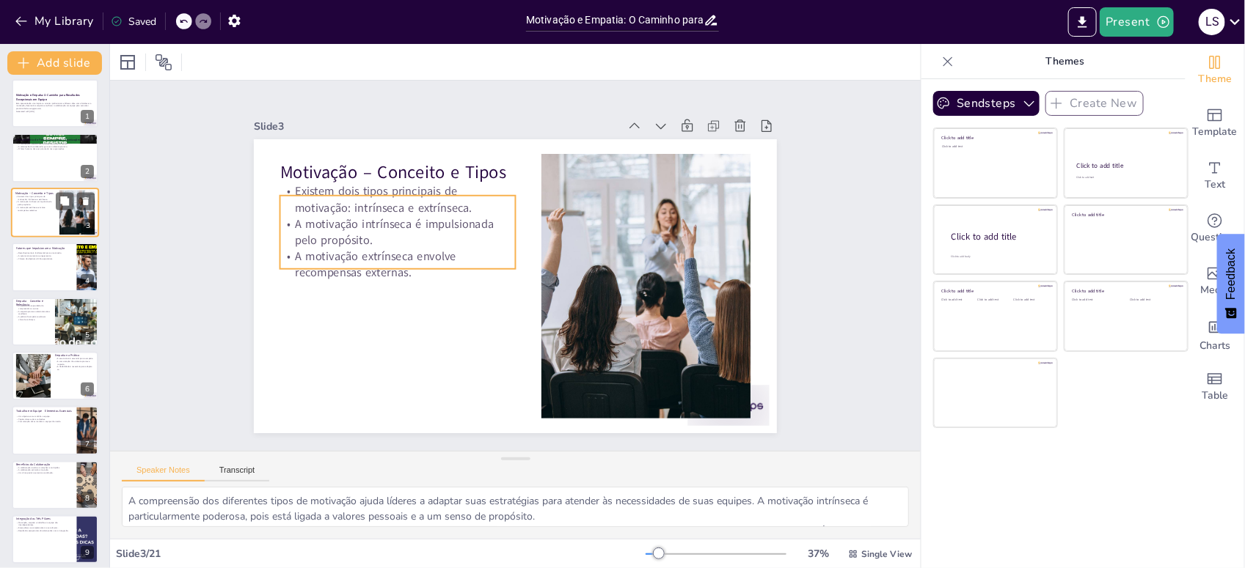
scroll to position [0, 0]
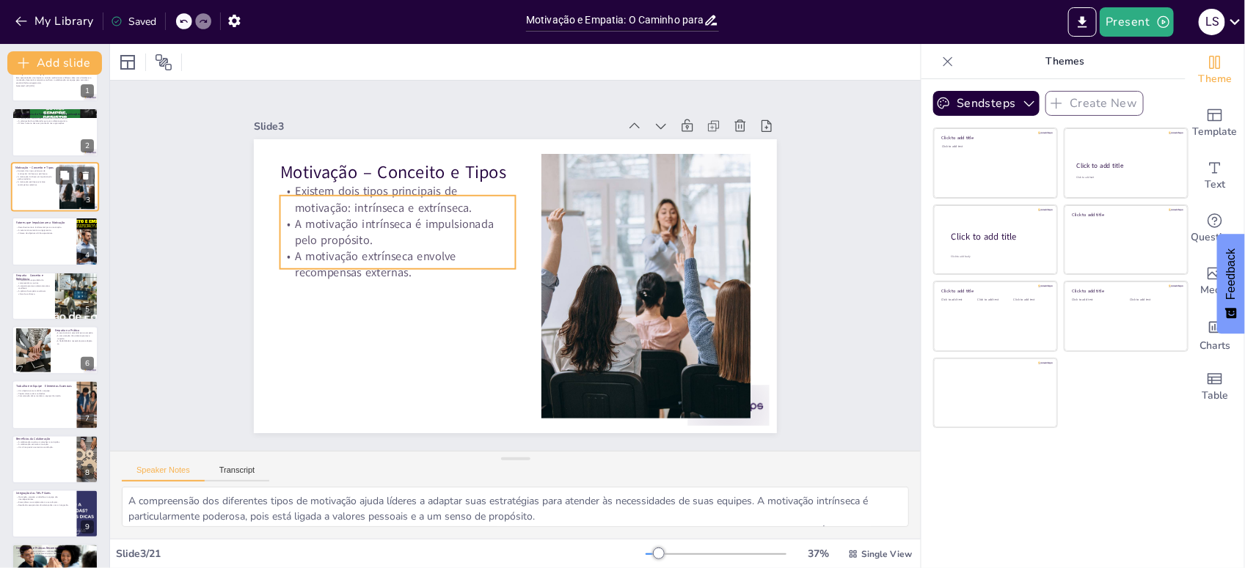
checkbox input "true"
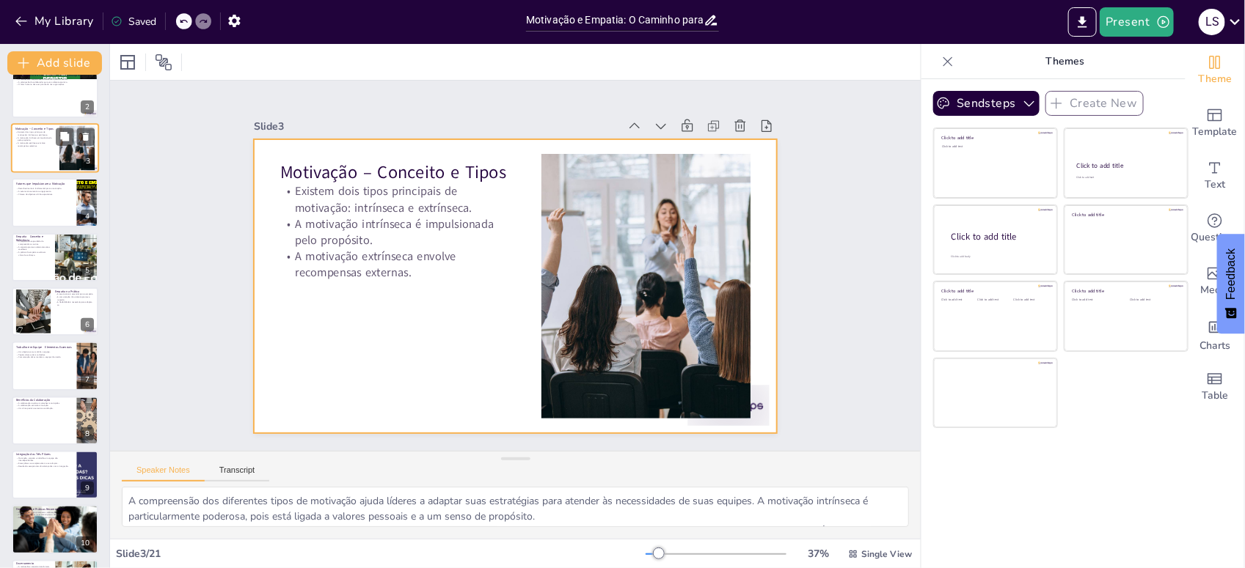
scroll to position [73, 0]
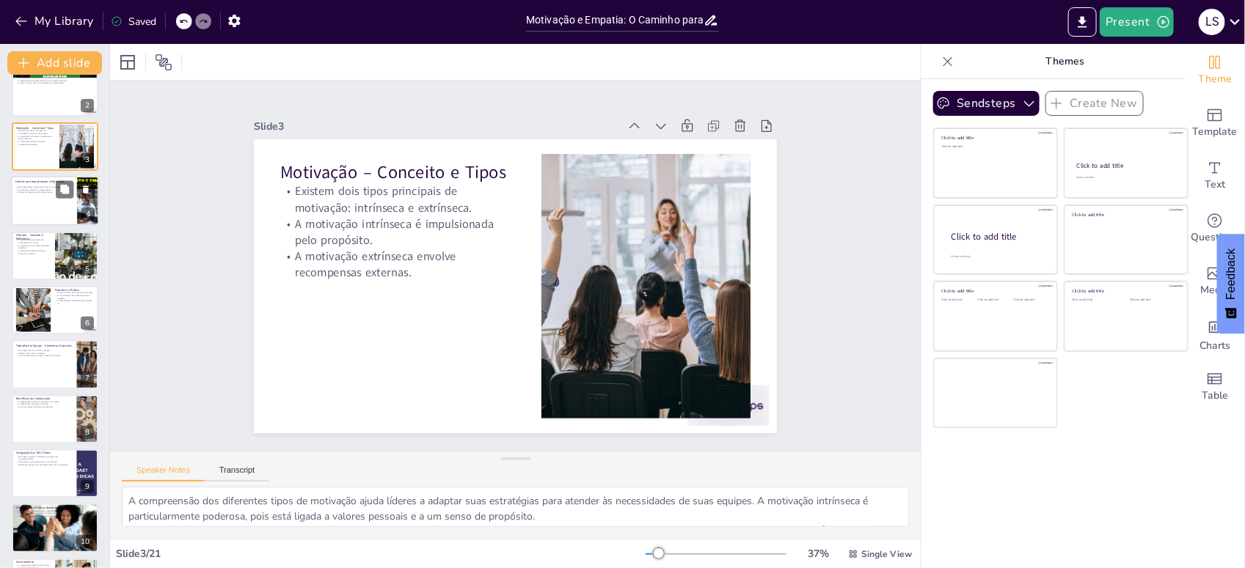
click at [42, 206] on div at bounding box center [55, 201] width 88 height 50
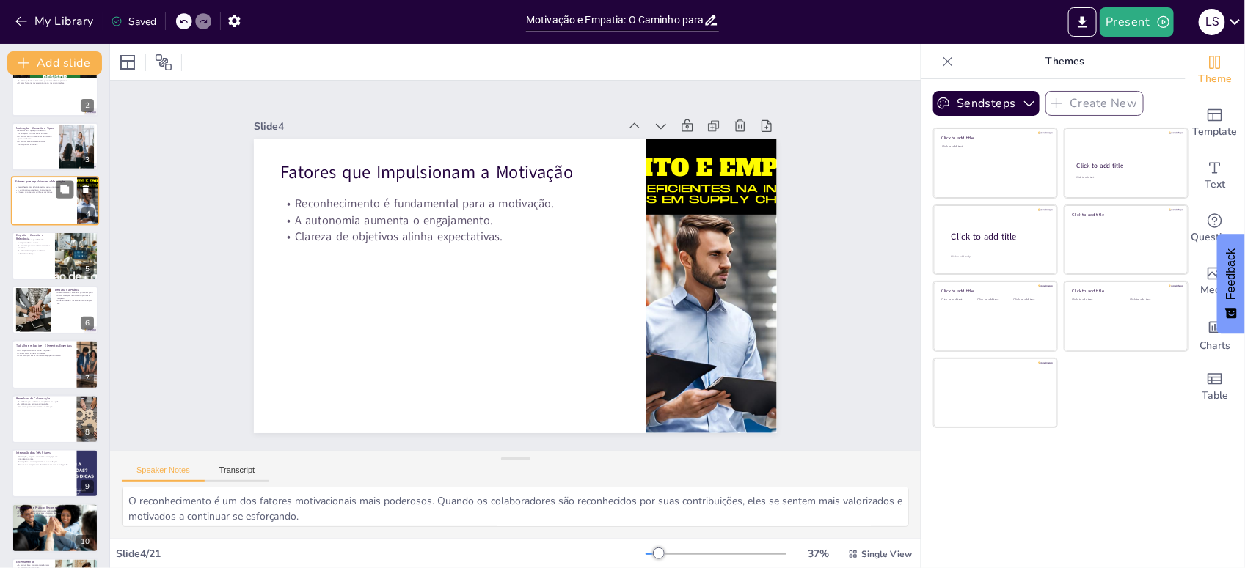
scroll to position [0, 0]
